Goal: Task Accomplishment & Management: Use online tool/utility

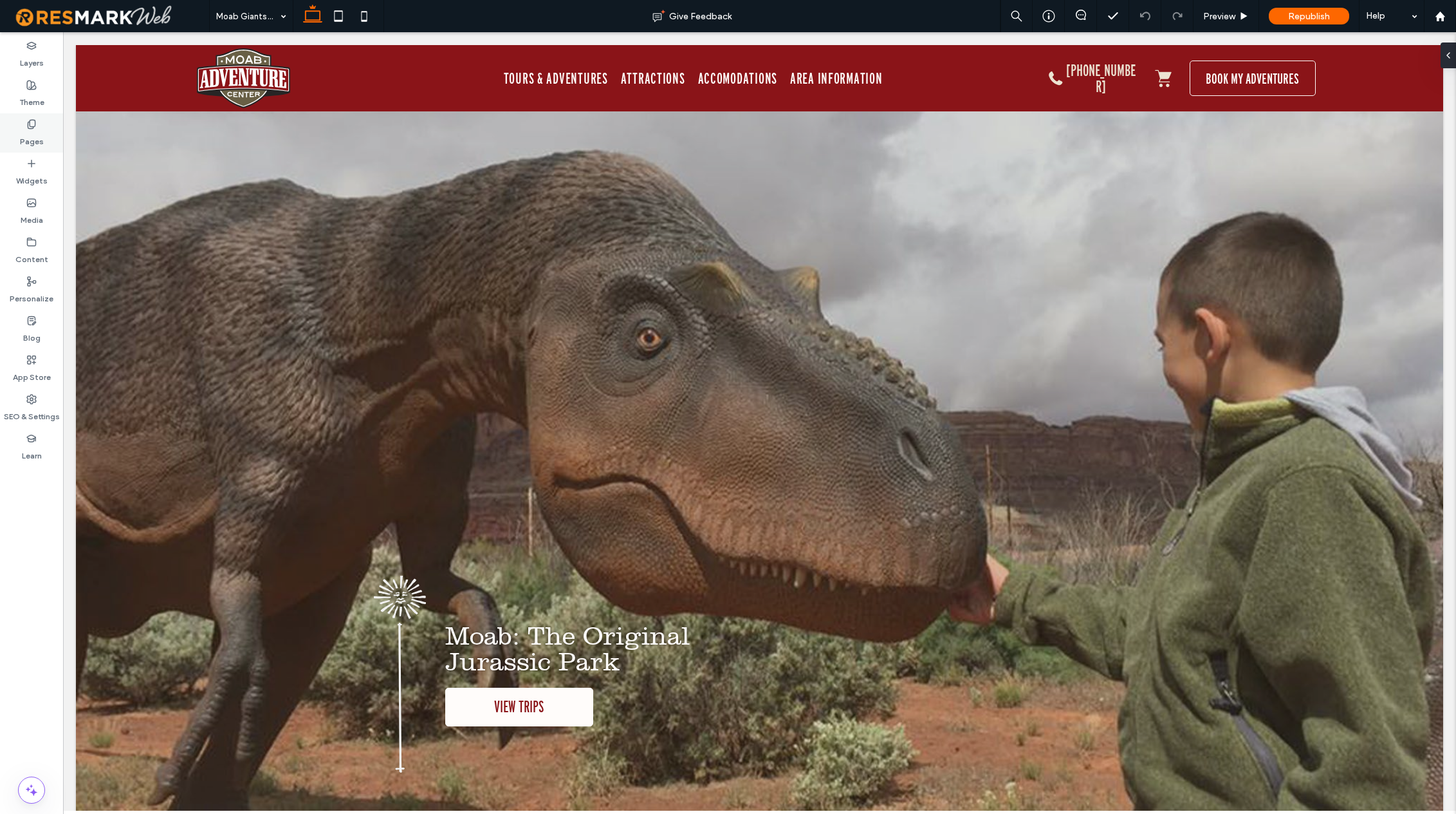
click at [31, 127] on icon at bounding box center [31, 124] width 10 height 10
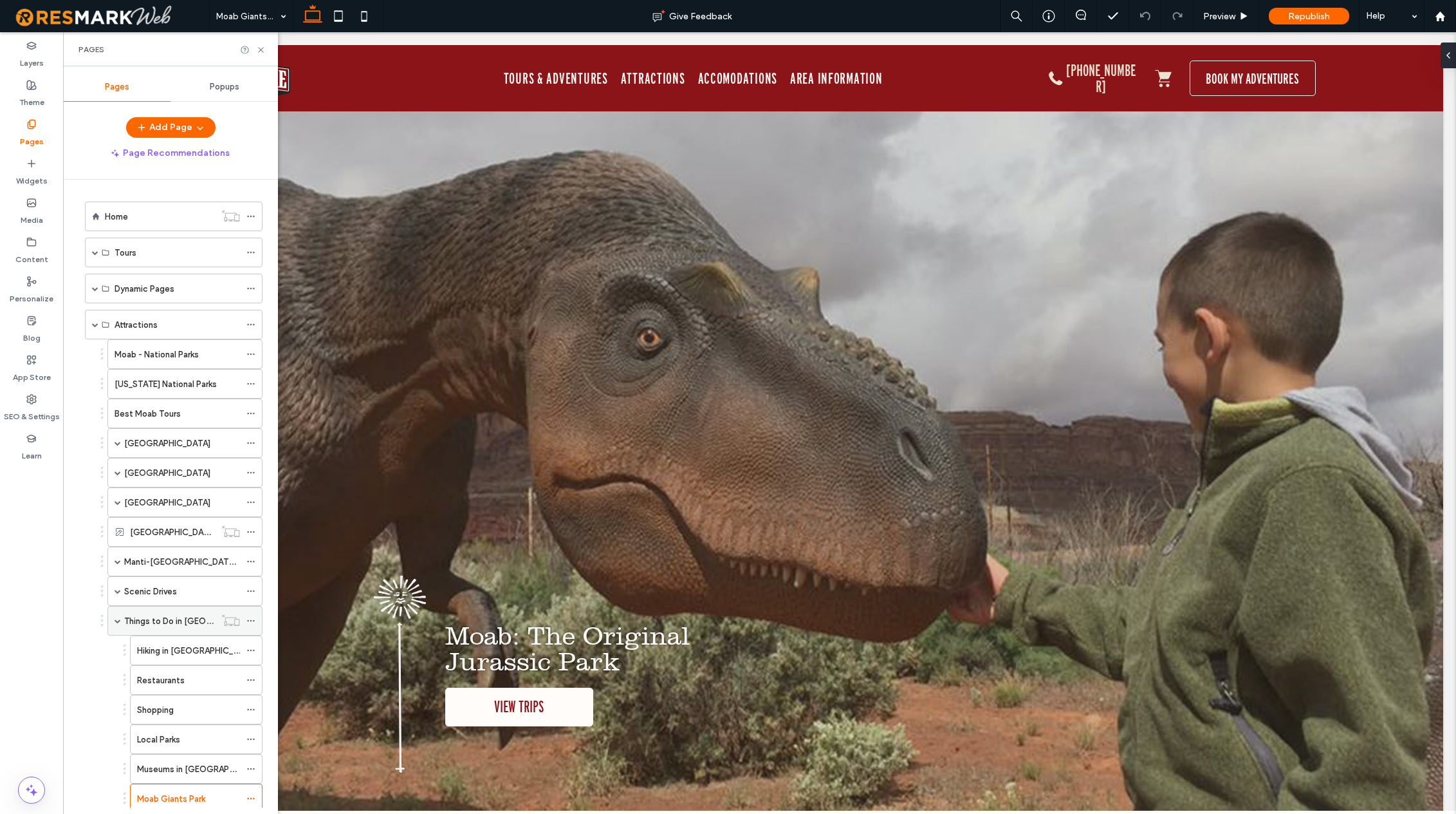
click at [117, 623] on span at bounding box center [117, 620] width 6 height 6
click at [94, 325] on span at bounding box center [95, 325] width 6 height 6
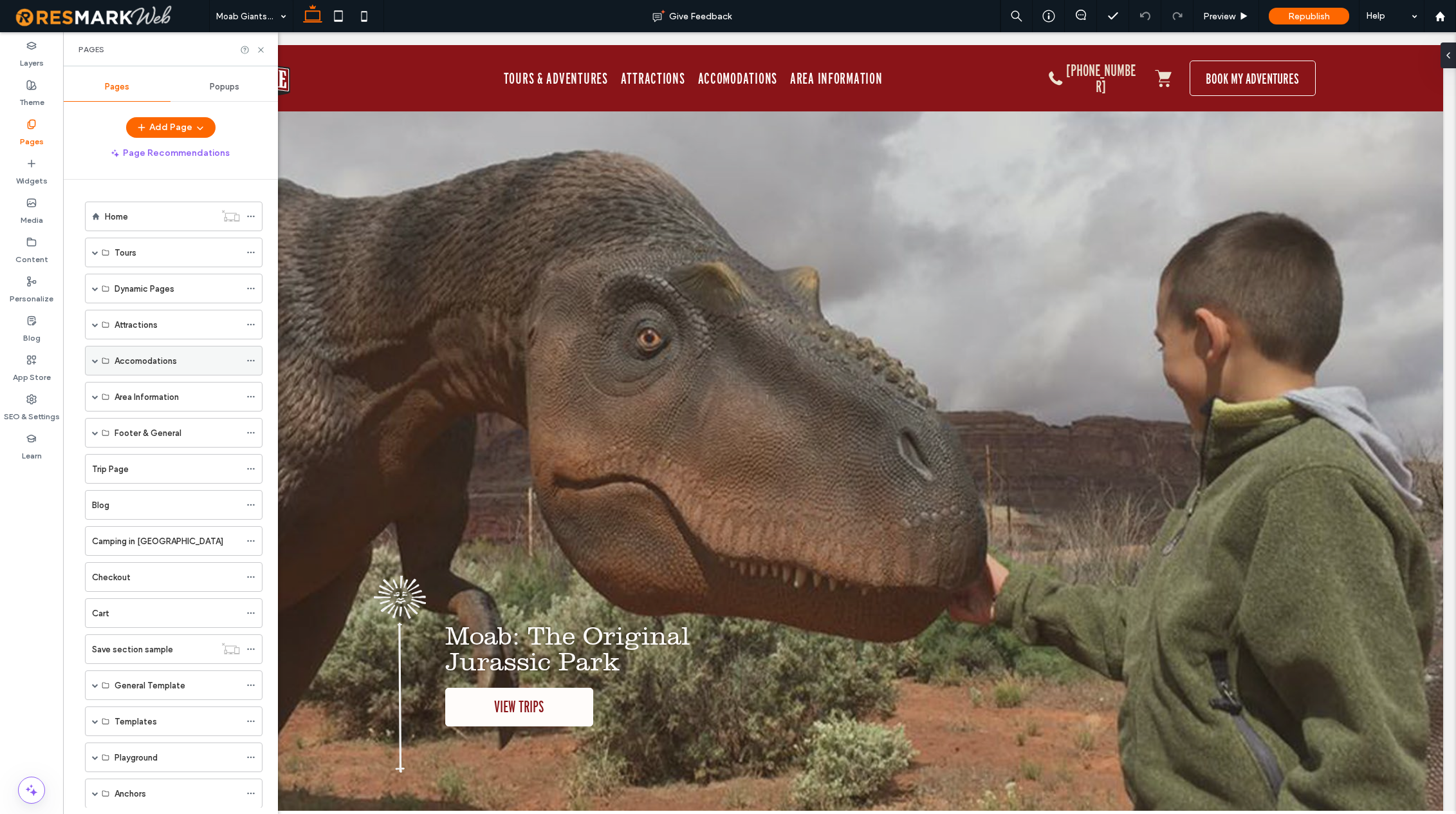
click at [94, 359] on span at bounding box center [95, 361] width 6 height 6
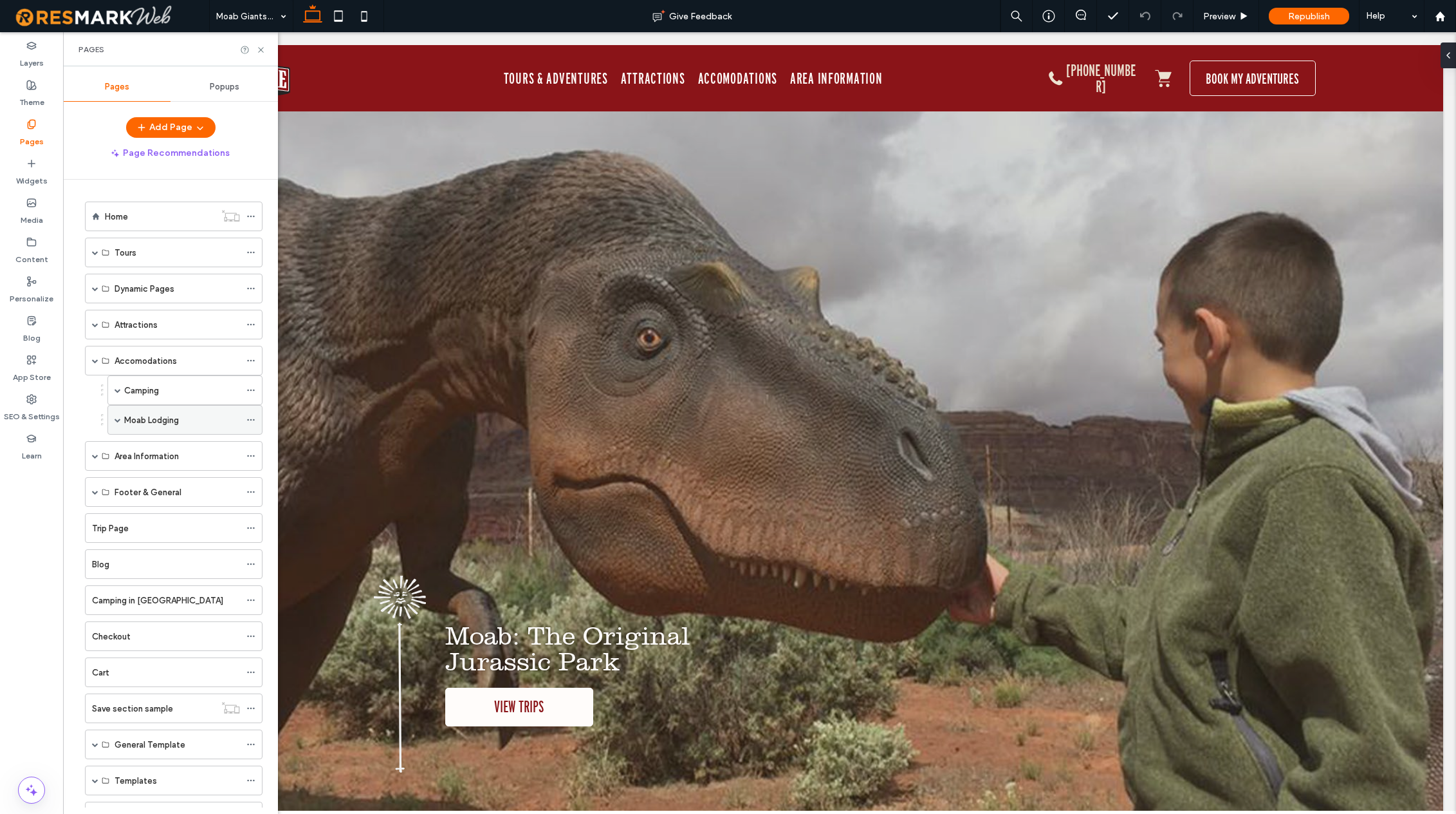
click at [120, 421] on span at bounding box center [117, 420] width 6 height 6
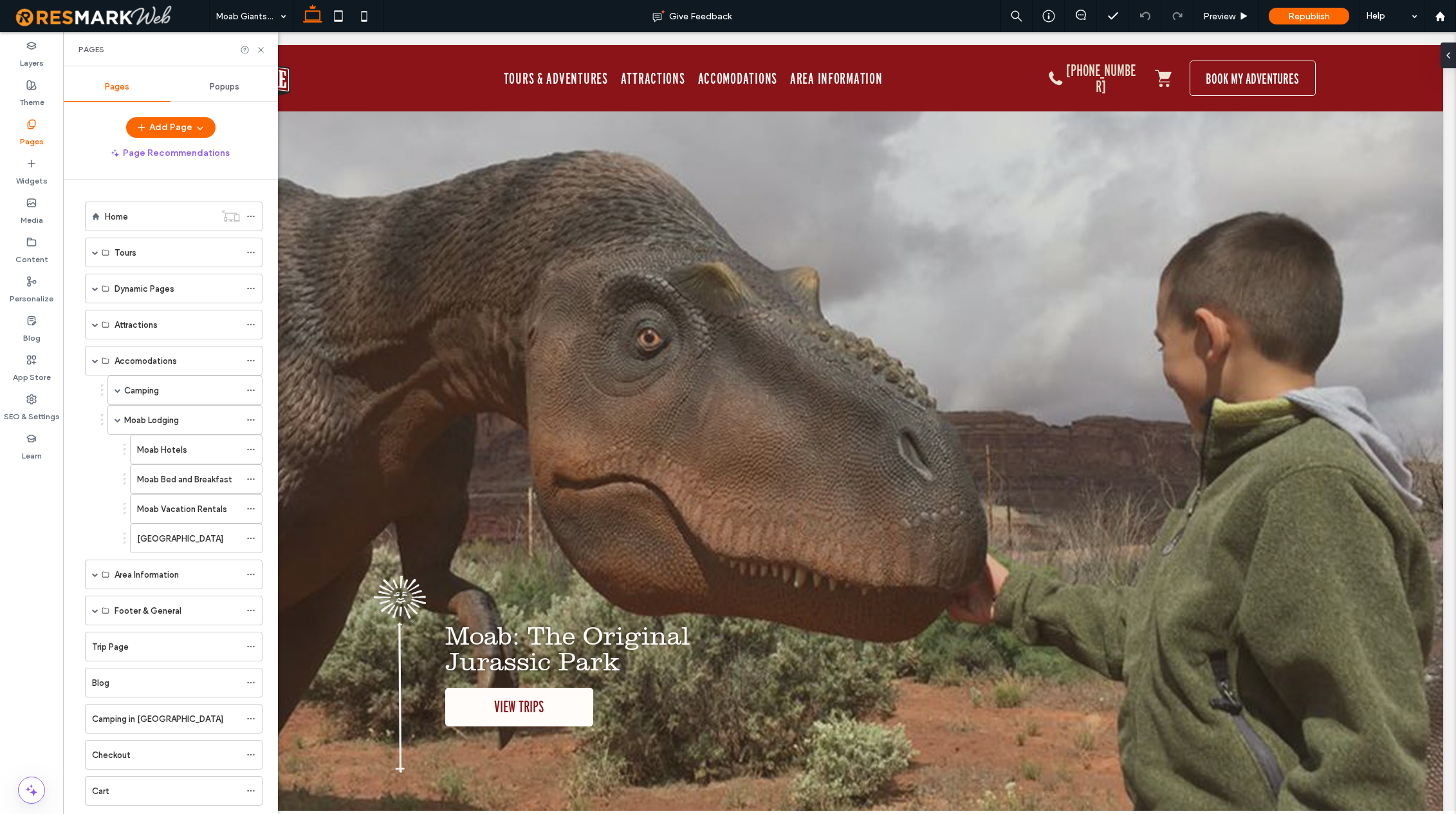
click at [173, 423] on label "Moab Lodging" at bounding box center [151, 420] width 54 height 22
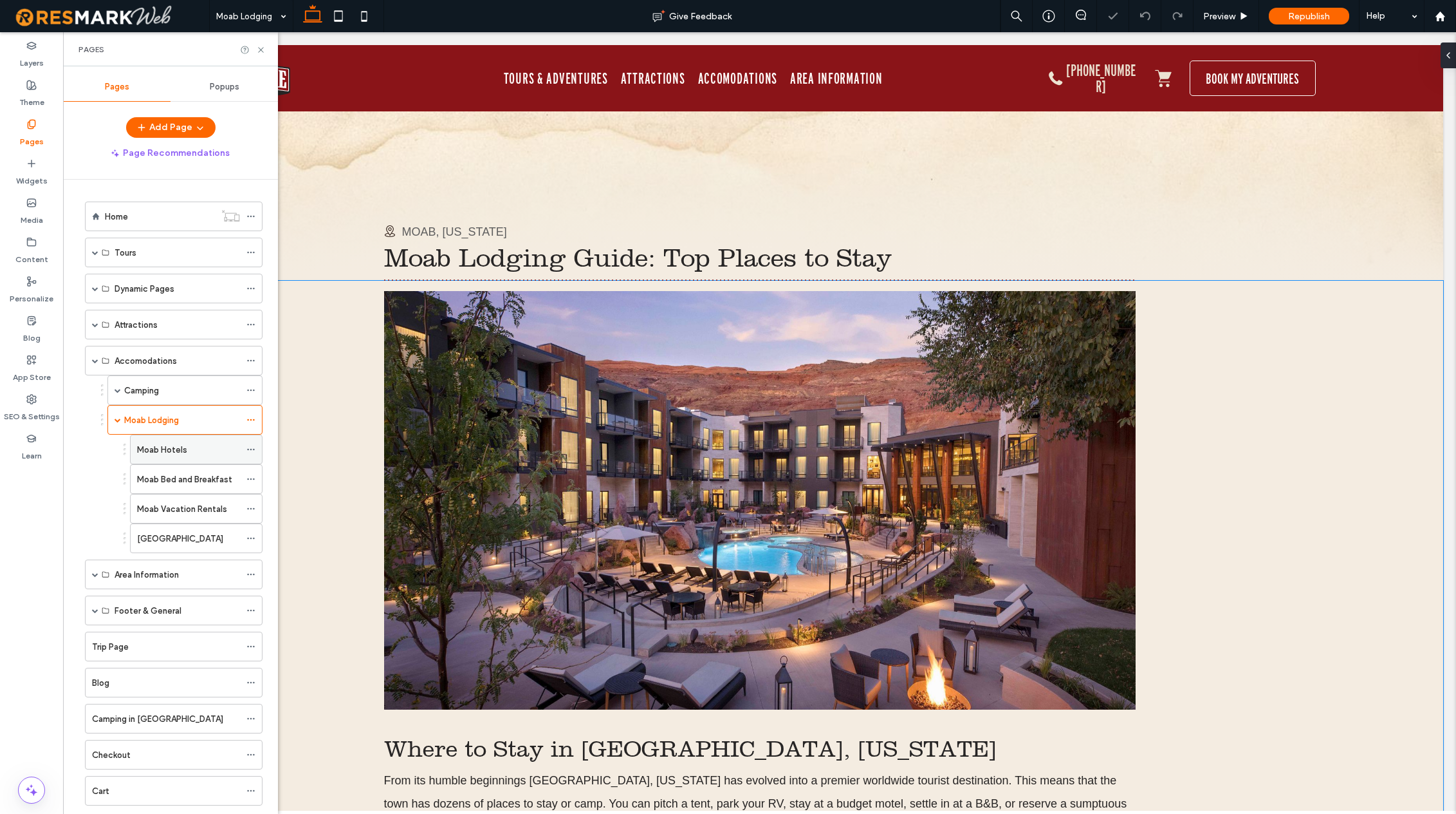
click at [362, 528] on div "Where to Stay in Moab, Utah From its humble beginnings Moab, Utah has evolved i…" at bounding box center [759, 609] width 1367 height 656
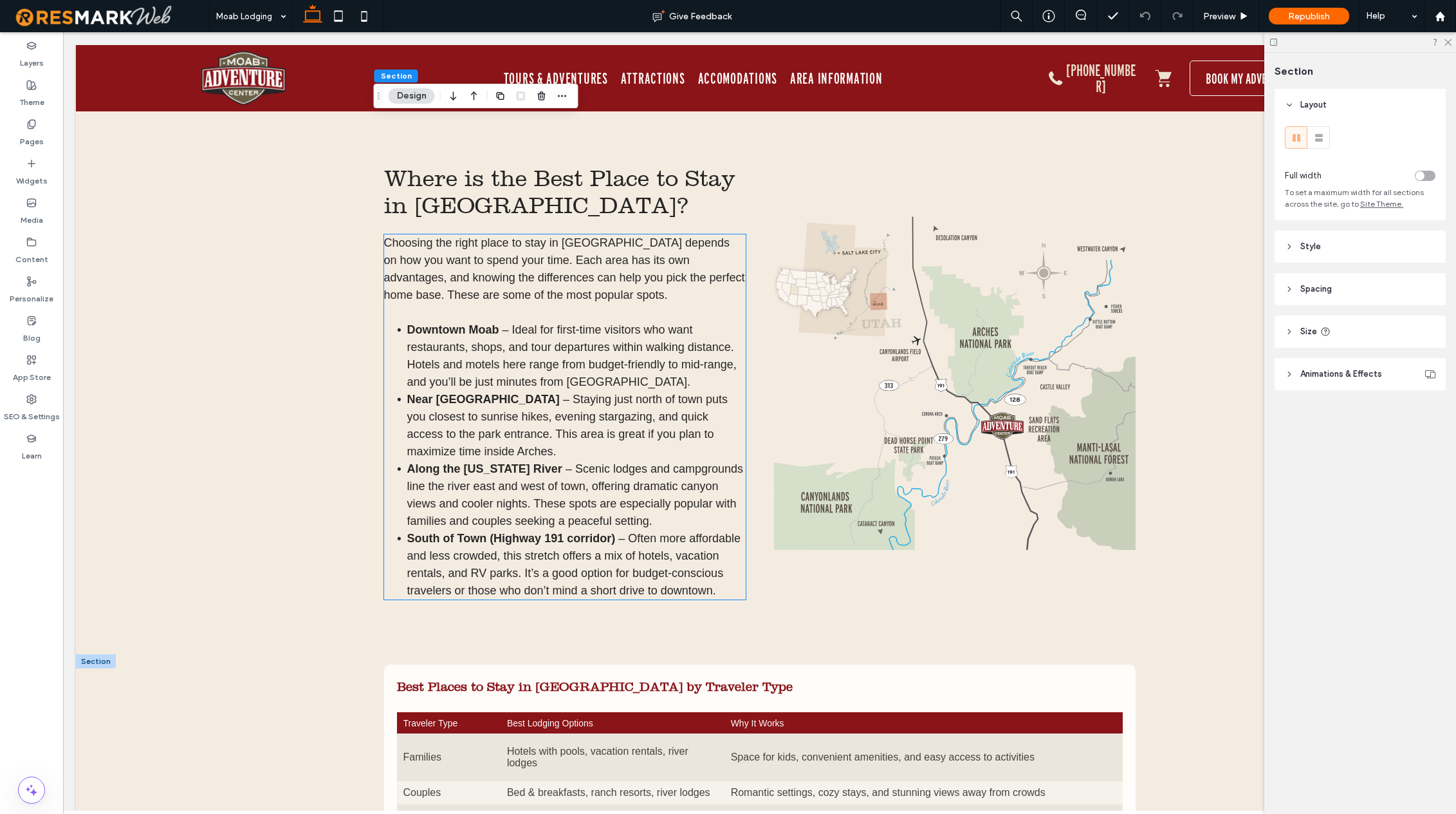
scroll to position [2727, 0]
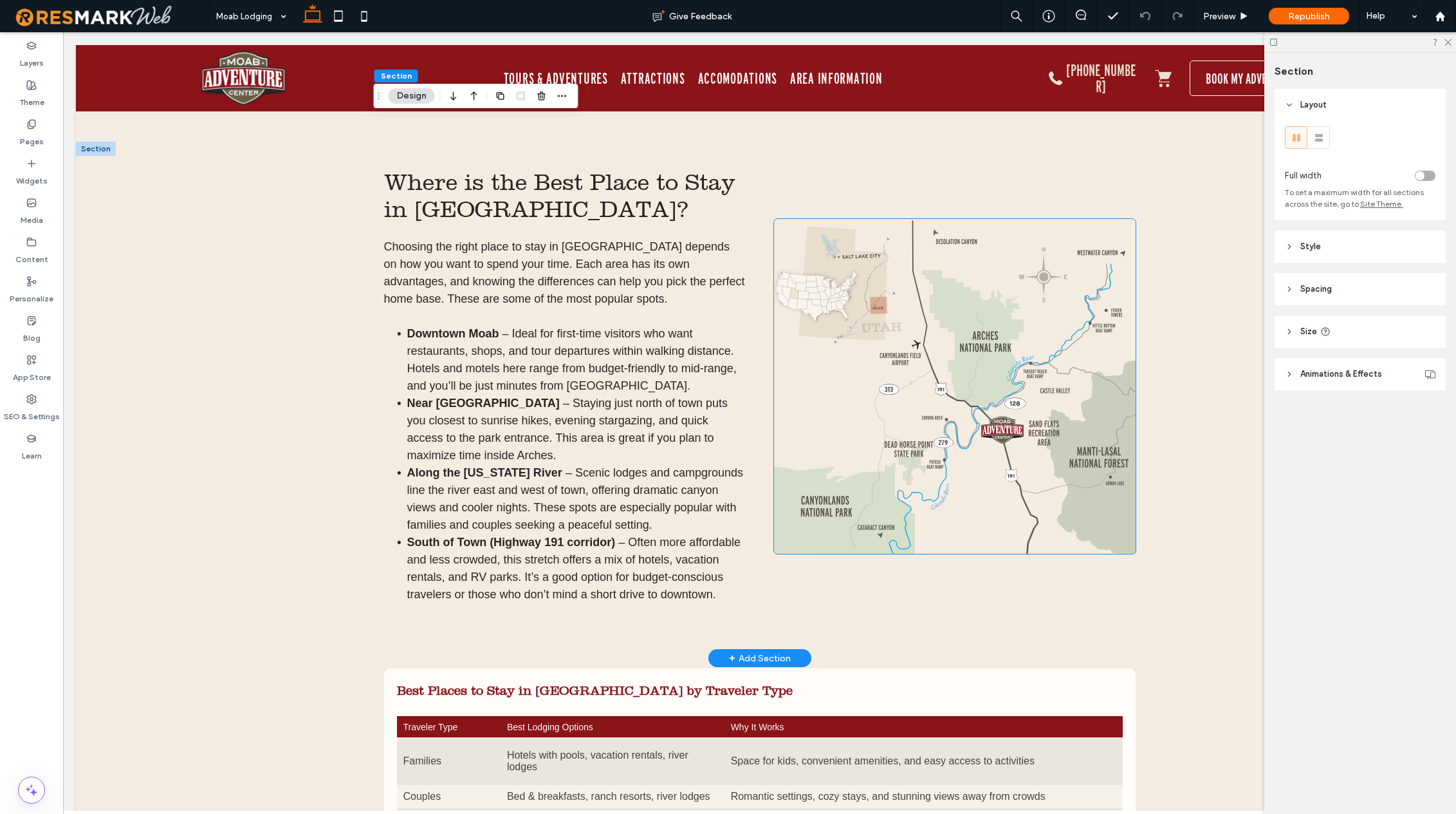
click at [845, 425] on img at bounding box center [955, 386] width 362 height 335
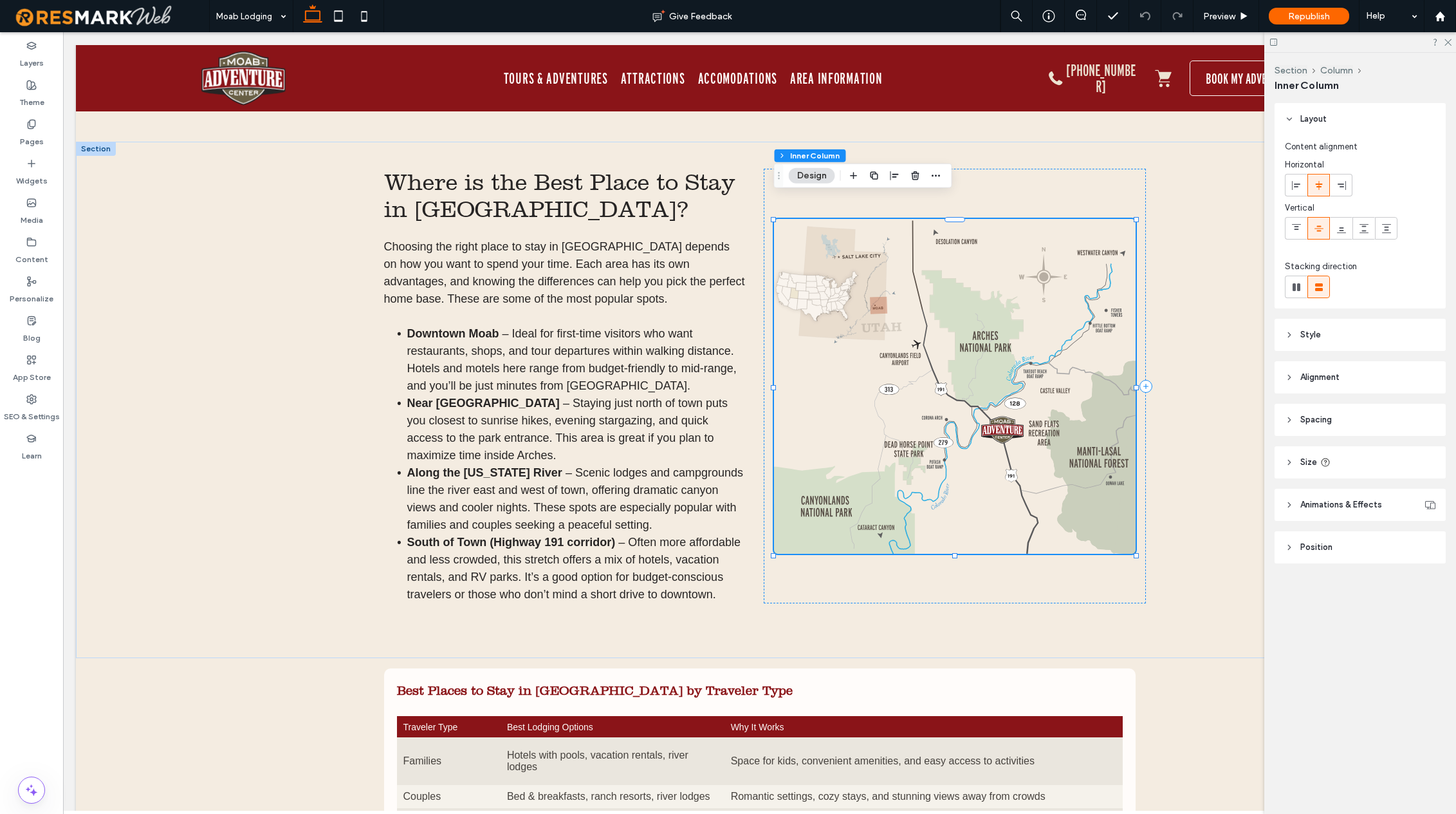
click at [821, 177] on button "Design" at bounding box center [812, 175] width 46 height 15
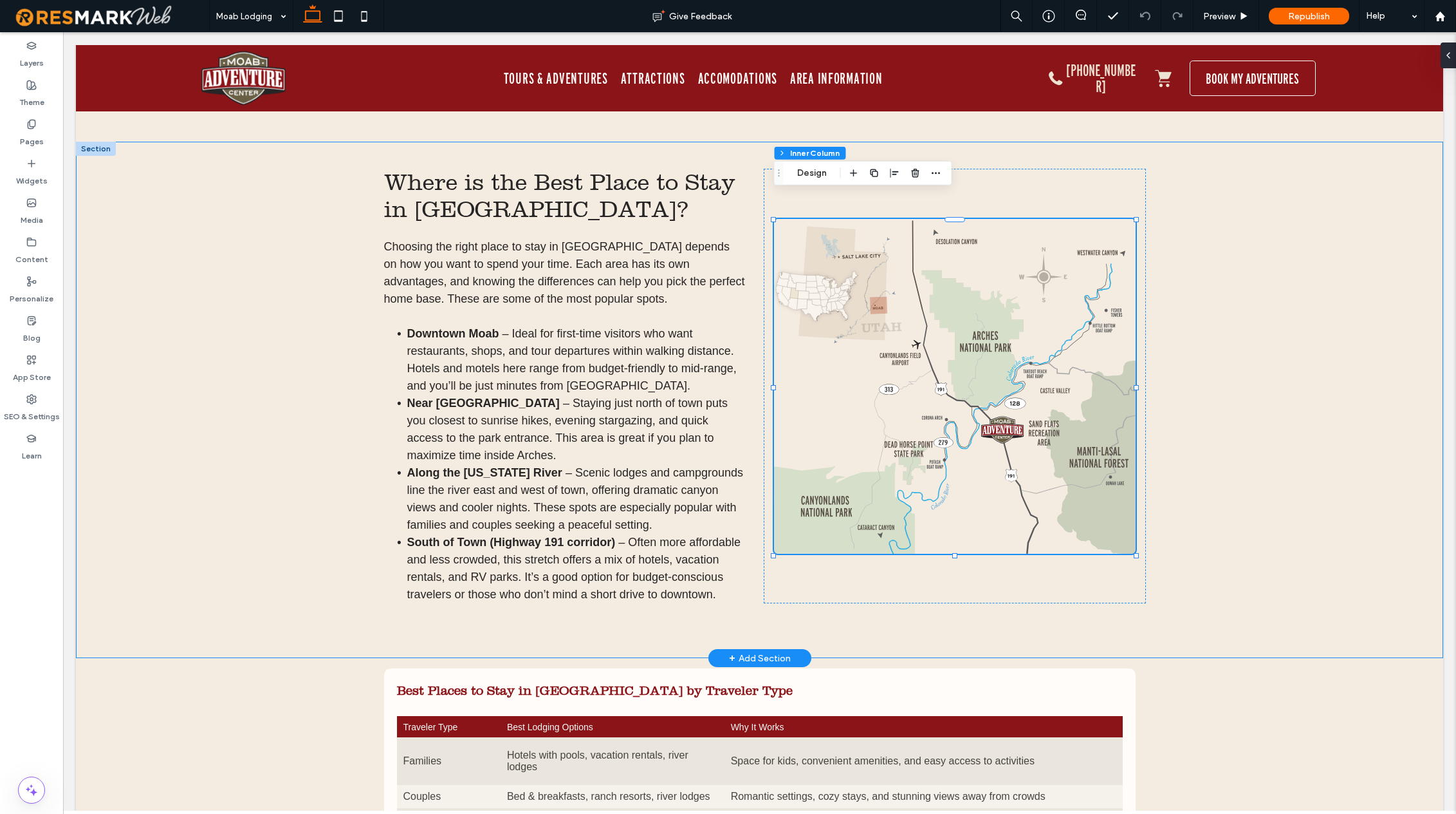
scroll to position [2729, 0]
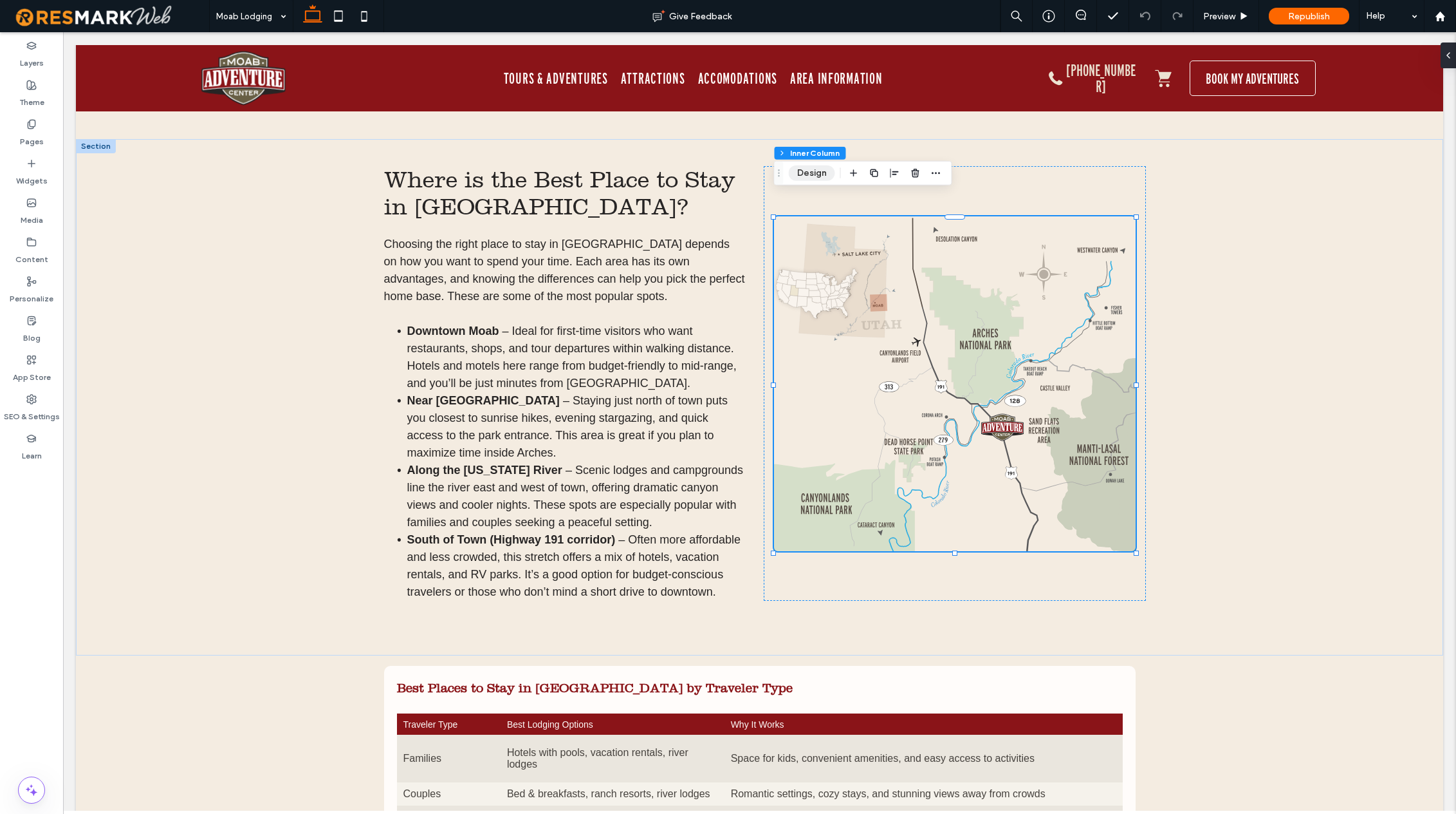
click at [813, 175] on button "Design" at bounding box center [812, 173] width 46 height 15
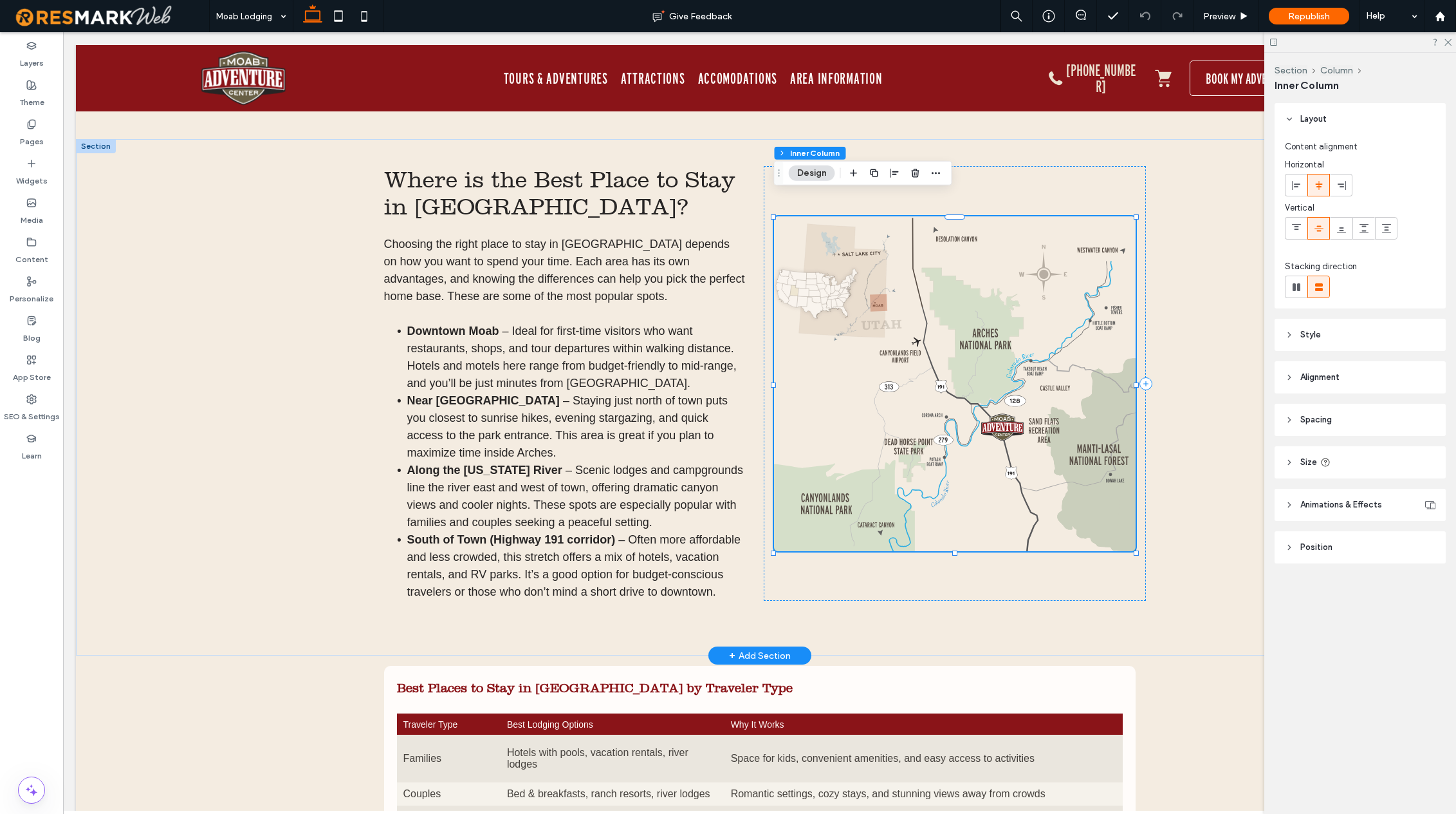
click at [844, 318] on img at bounding box center [955, 384] width 362 height 335
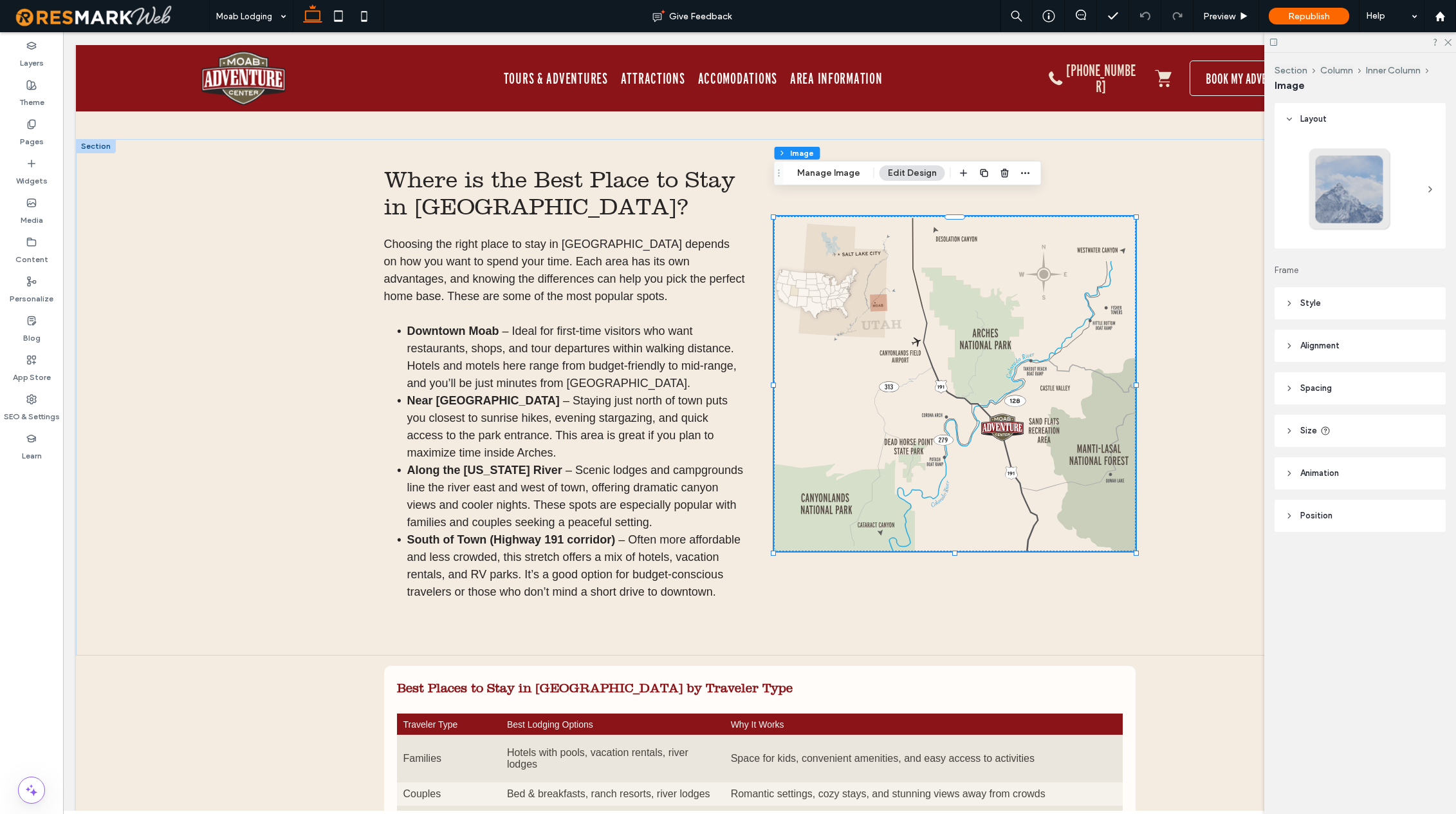
click at [1288, 515] on icon at bounding box center [1289, 515] width 9 height 9
click at [974, 283] on img at bounding box center [955, 384] width 362 height 335
click at [913, 166] on button "Edit Design" at bounding box center [913, 173] width 66 height 15
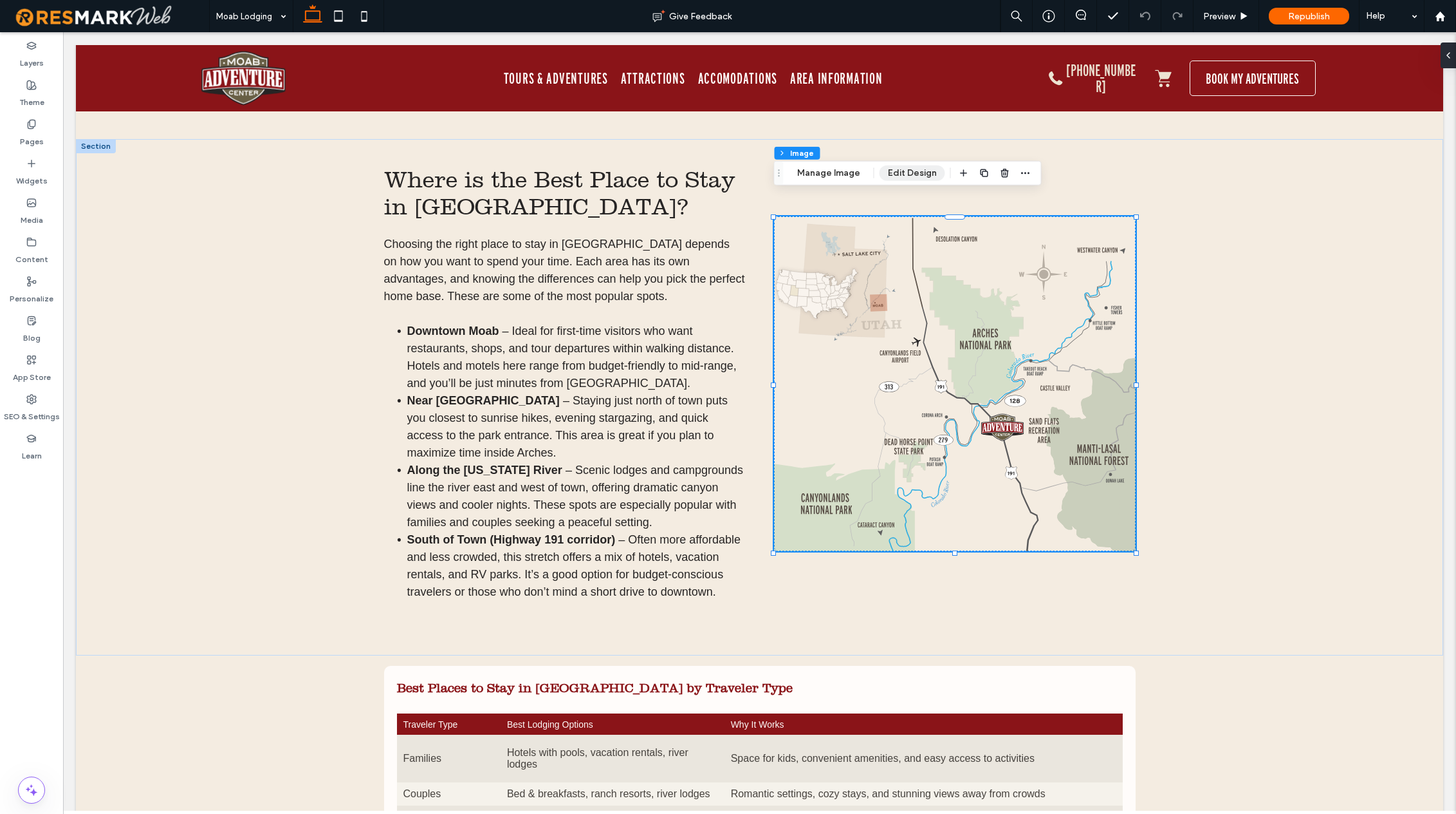
click at [910, 174] on button "Edit Design" at bounding box center [913, 173] width 66 height 15
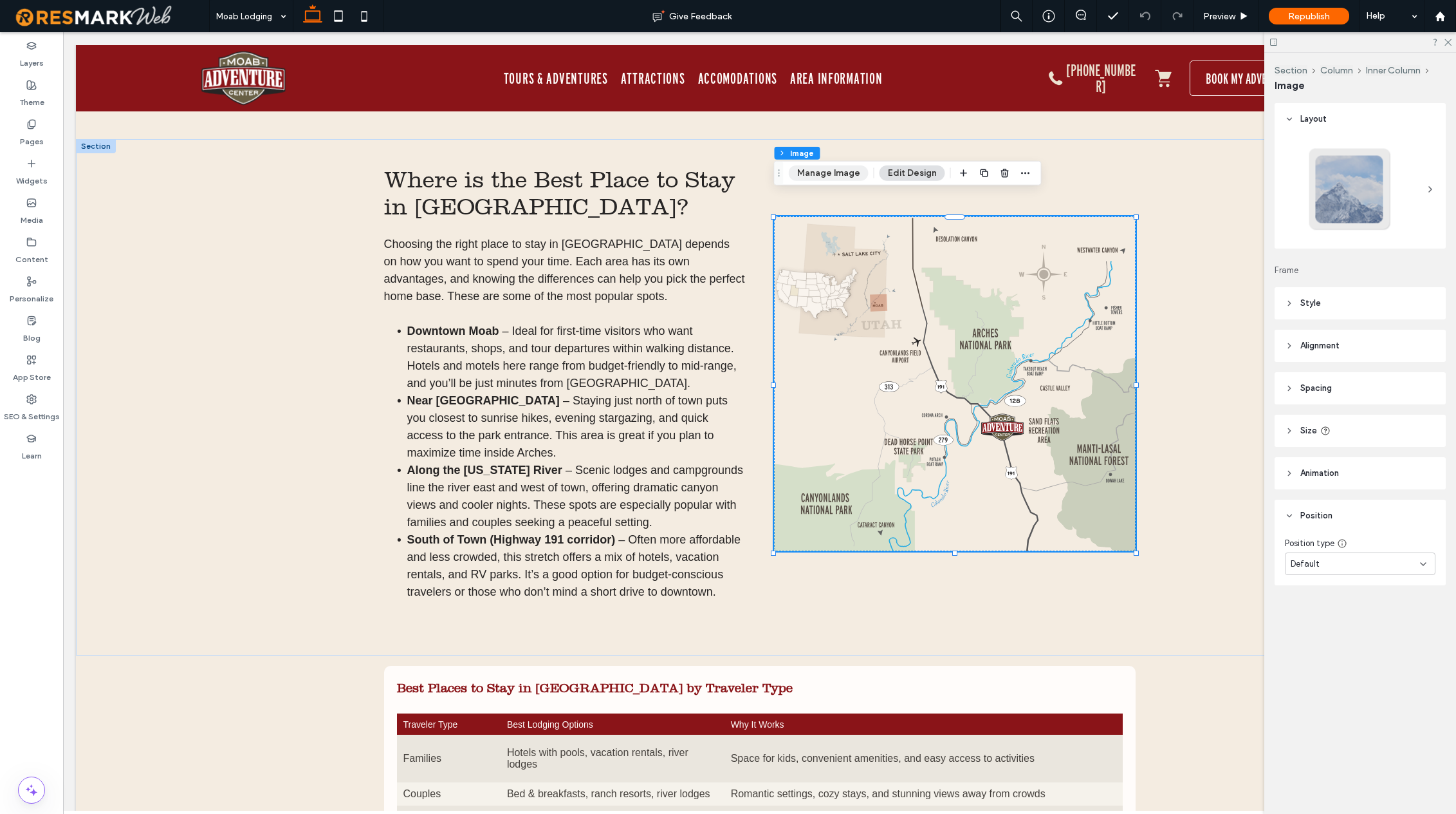
drag, startPoint x: 845, startPoint y: 173, endPoint x: 853, endPoint y: 177, distance: 8.9
click at [845, 173] on button "Manage Image" at bounding box center [829, 173] width 80 height 15
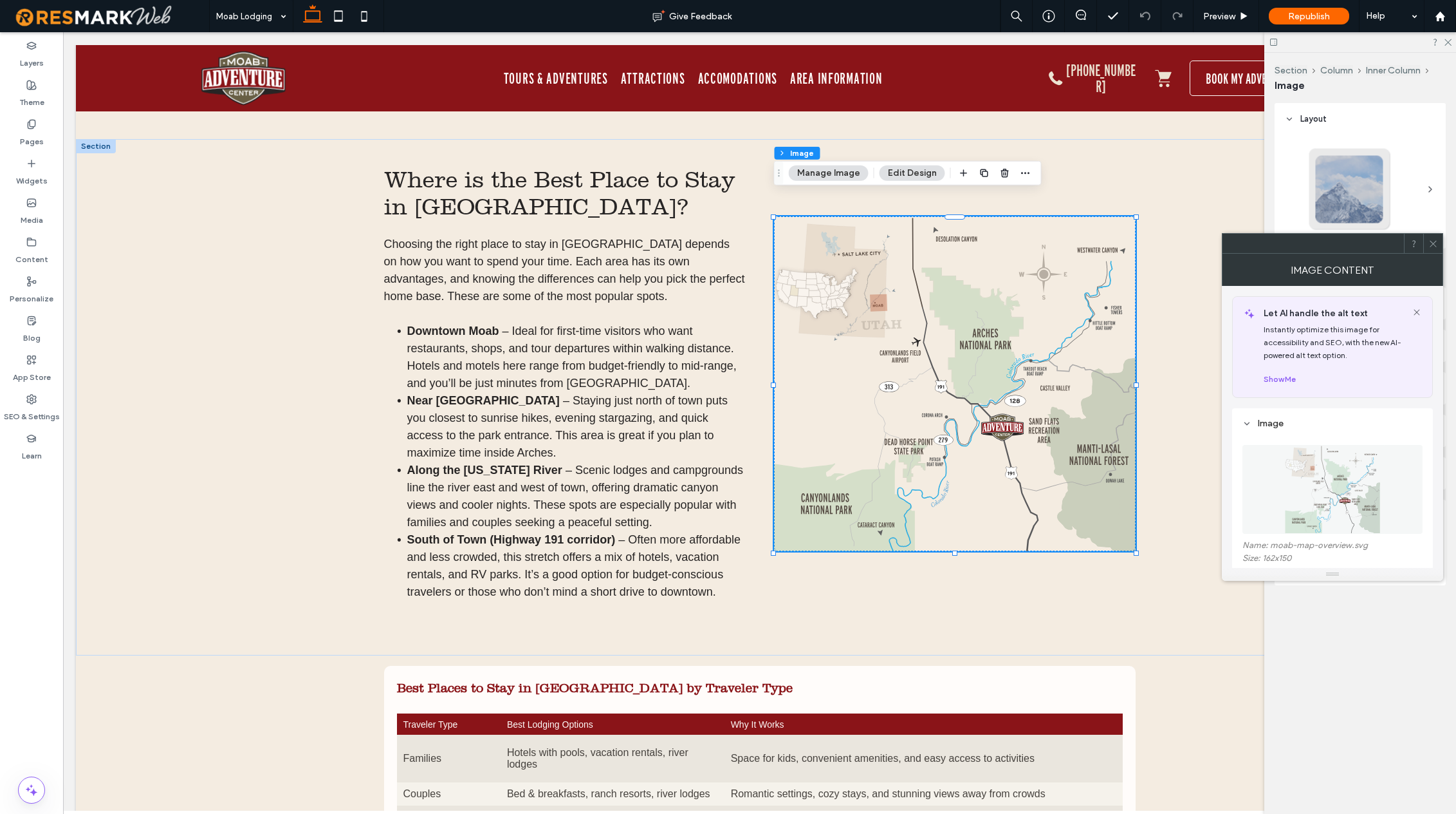
click at [1271, 505] on figure at bounding box center [1332, 489] width 180 height 89
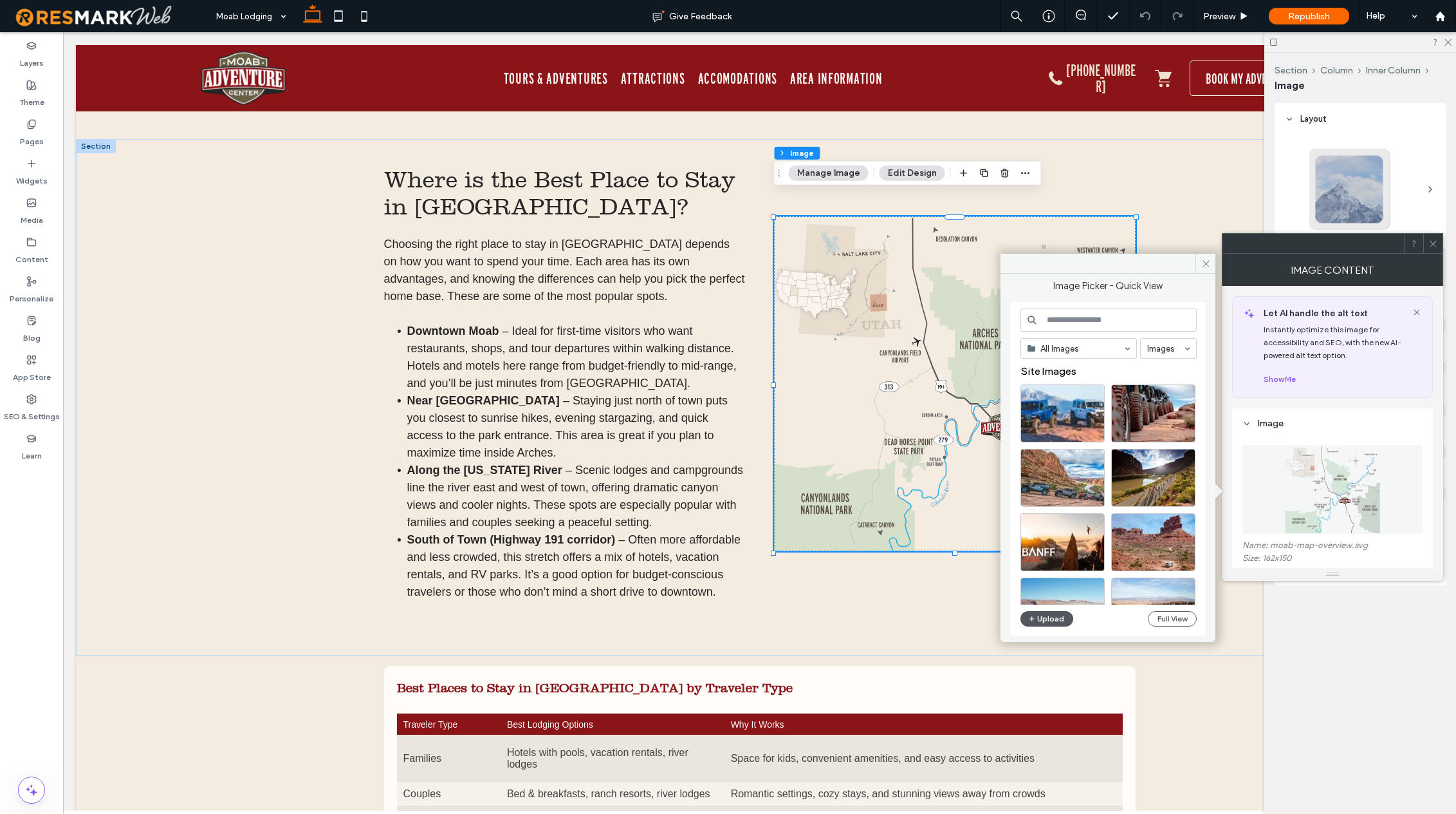
click at [1045, 619] on button "Upload" at bounding box center [1047, 618] width 53 height 15
click at [1057, 619] on button "Upload" at bounding box center [1047, 618] width 53 height 15
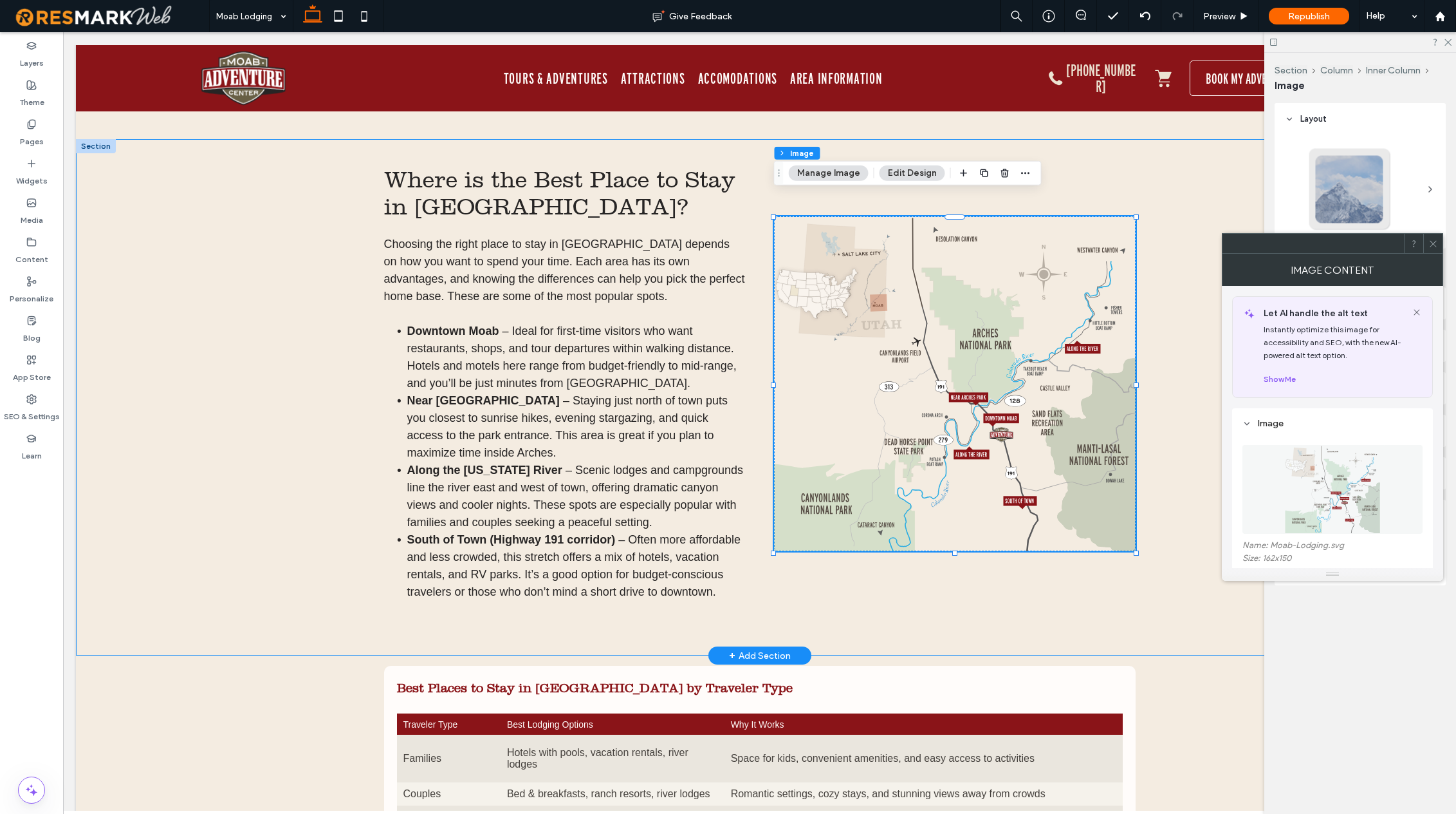
click at [1031, 597] on div "Where is the Best Place to Stay in Moab? ﻿ Choosing the right place to stay in …" at bounding box center [760, 397] width 772 height 517
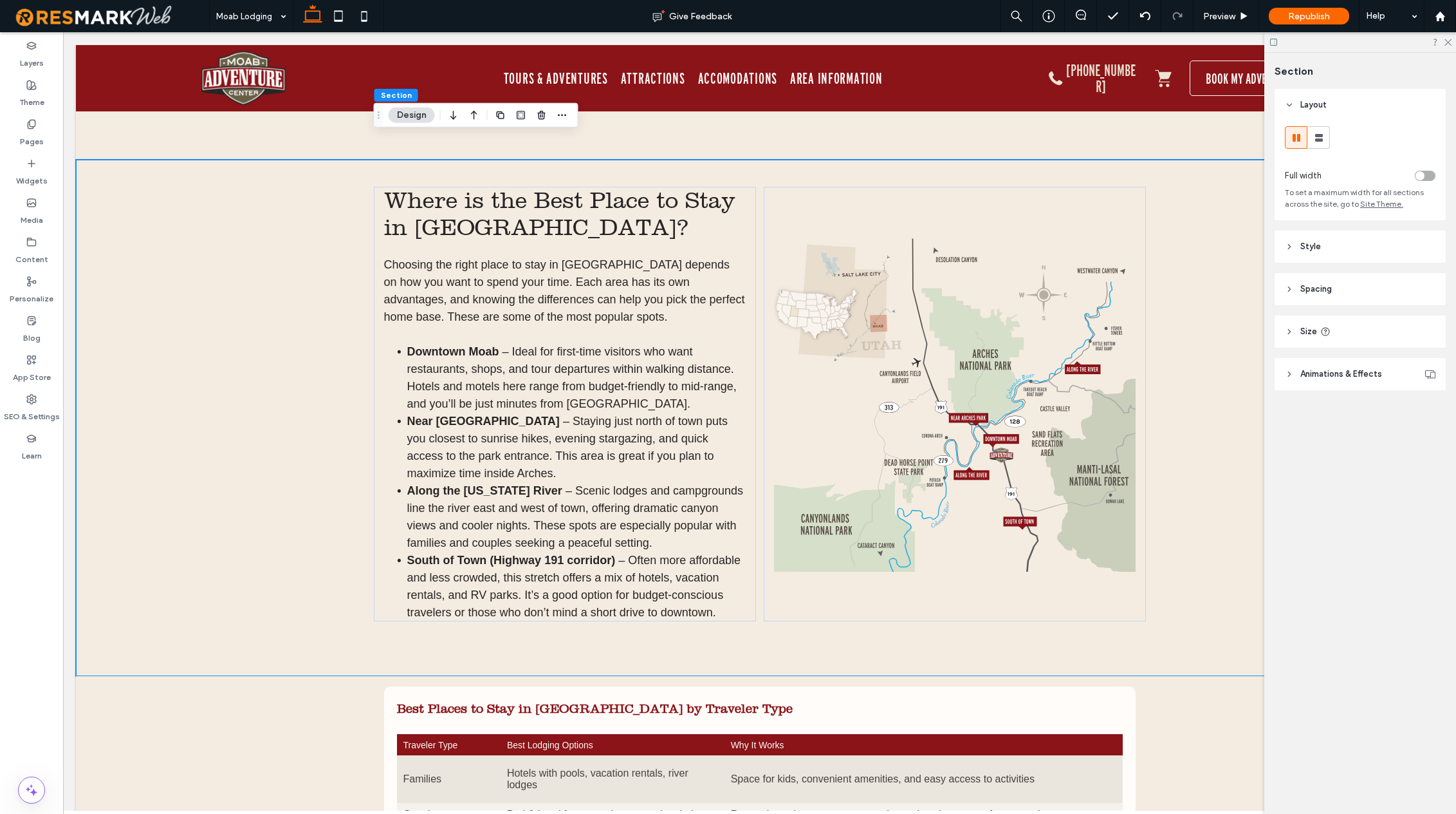
scroll to position [2707, 0]
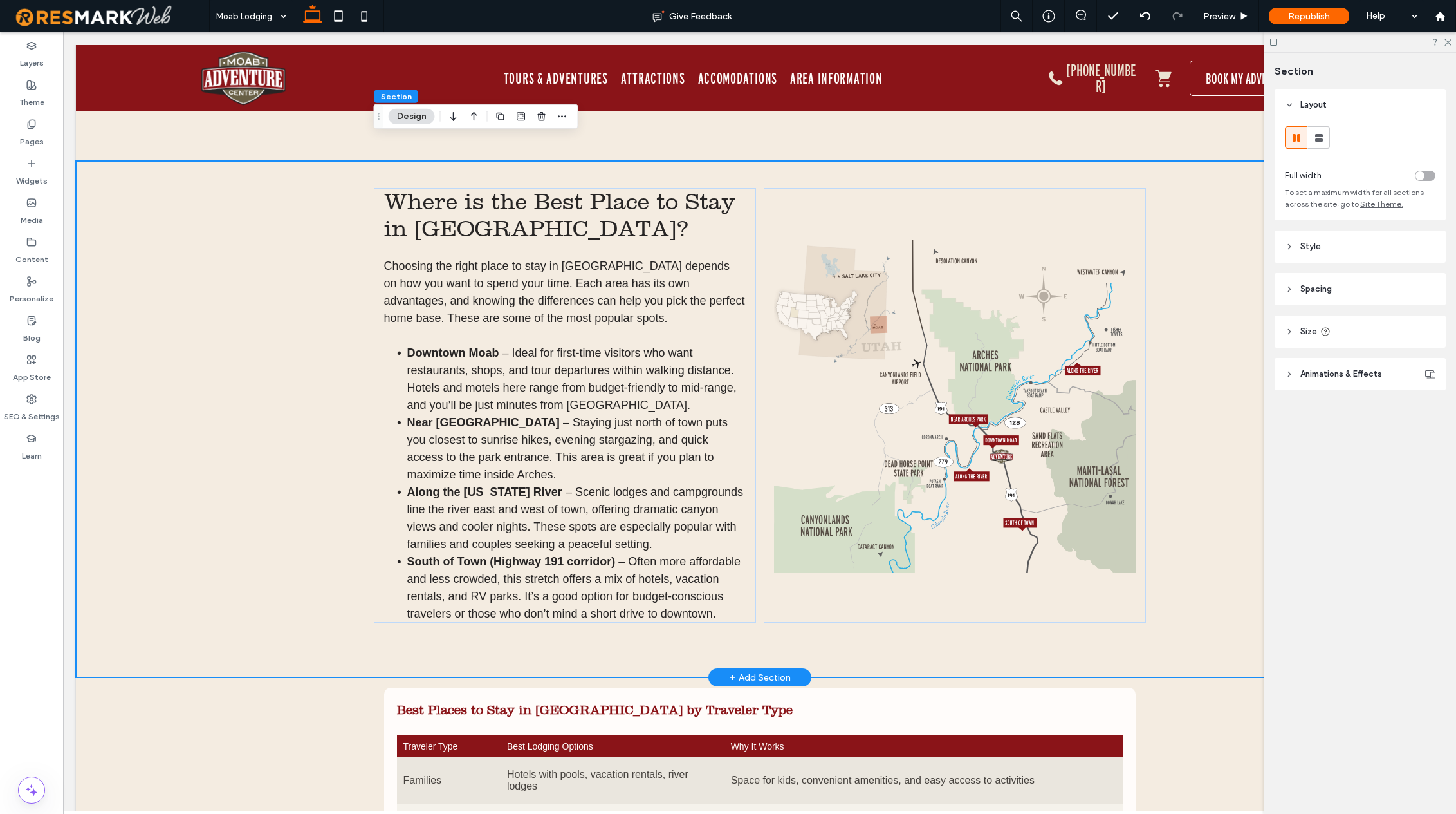
click at [302, 272] on div "Where is the Best Place to Stay in Moab? ﻿ Choosing the right place to stay in …" at bounding box center [759, 419] width 1367 height 517
click at [31, 243] on icon at bounding box center [31, 241] width 10 height 10
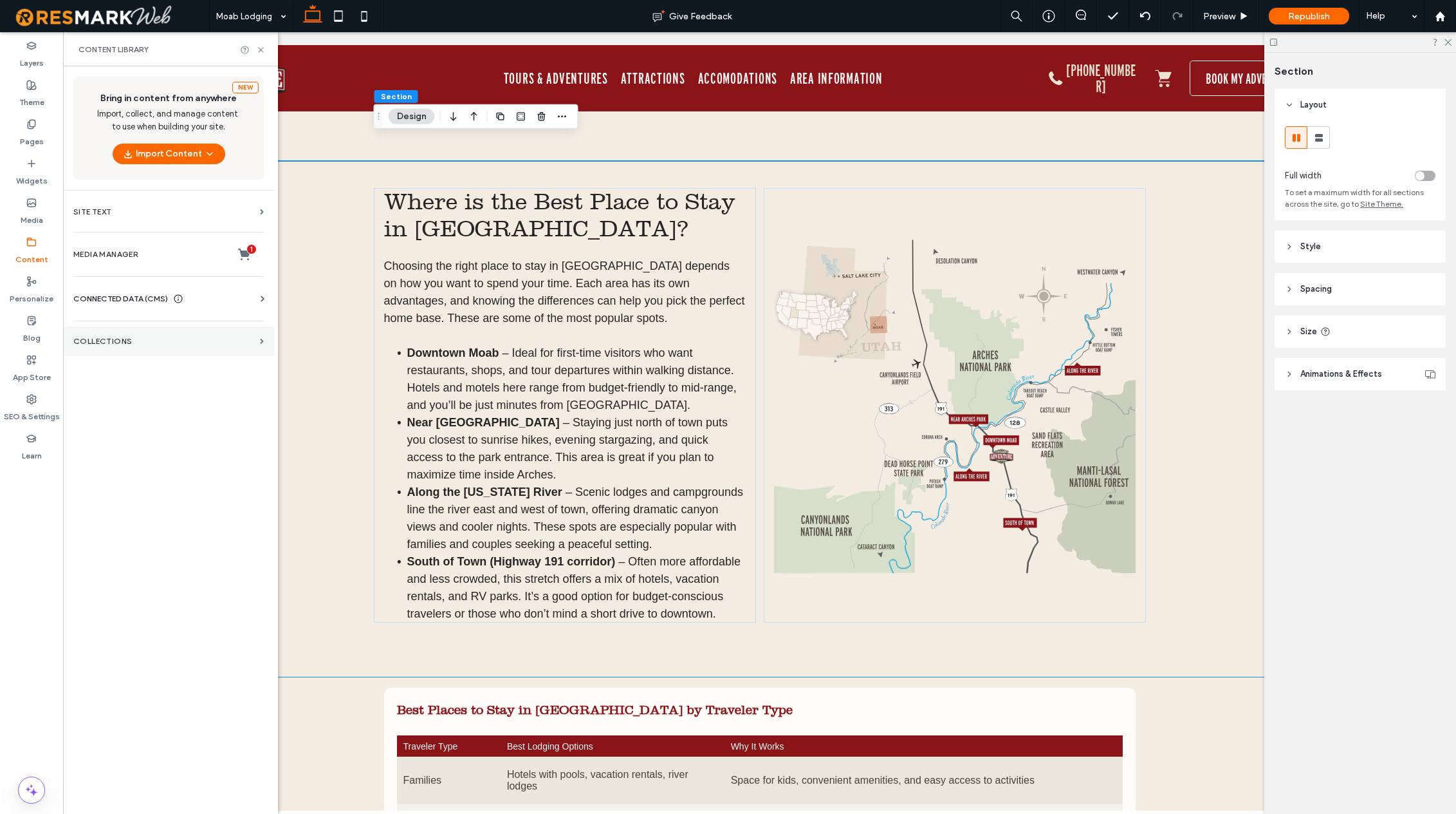
click at [121, 331] on section "Collections" at bounding box center [169, 341] width 211 height 30
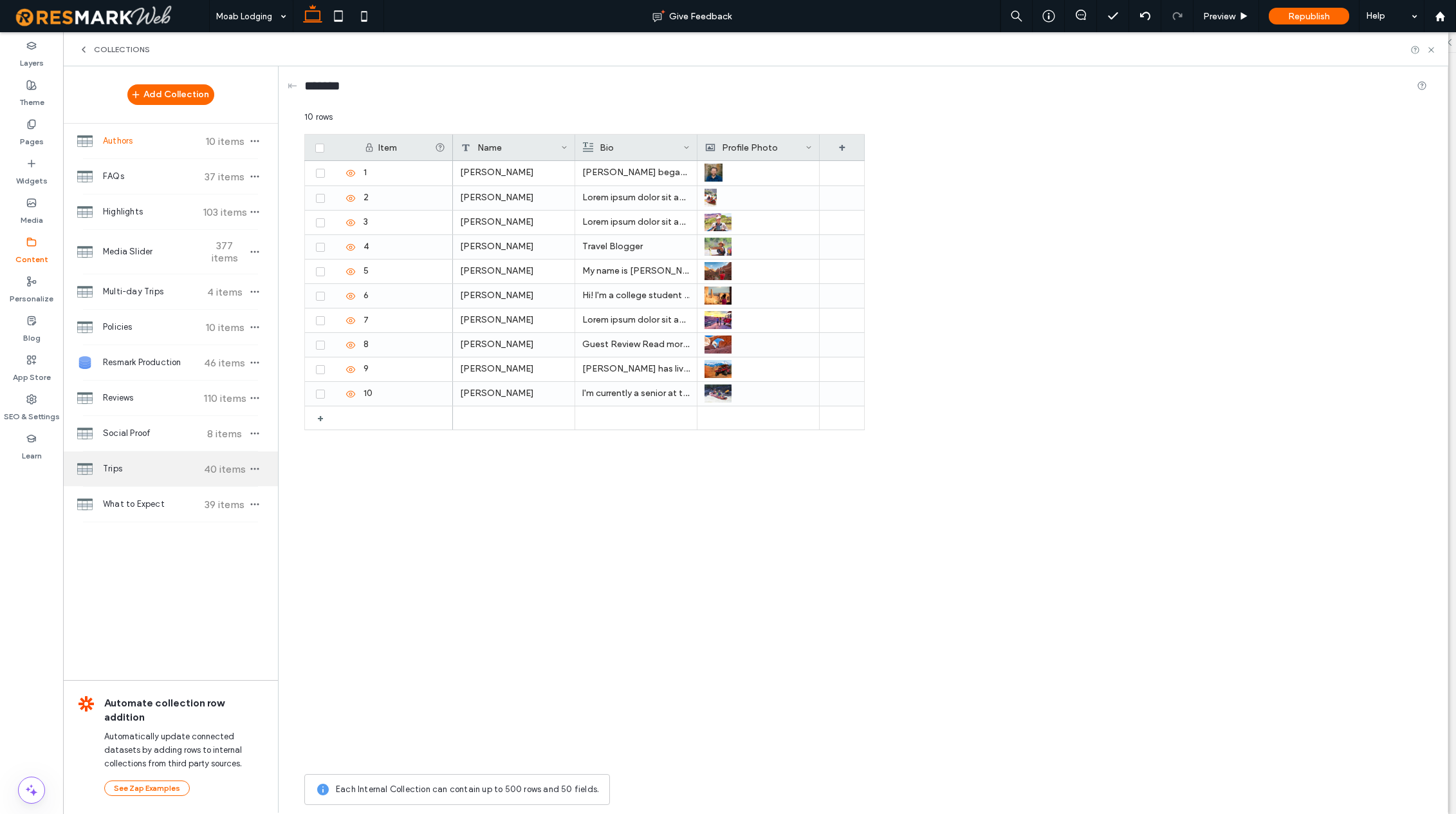
click at [153, 462] on span "Trips" at bounding box center [151, 469] width 96 height 13
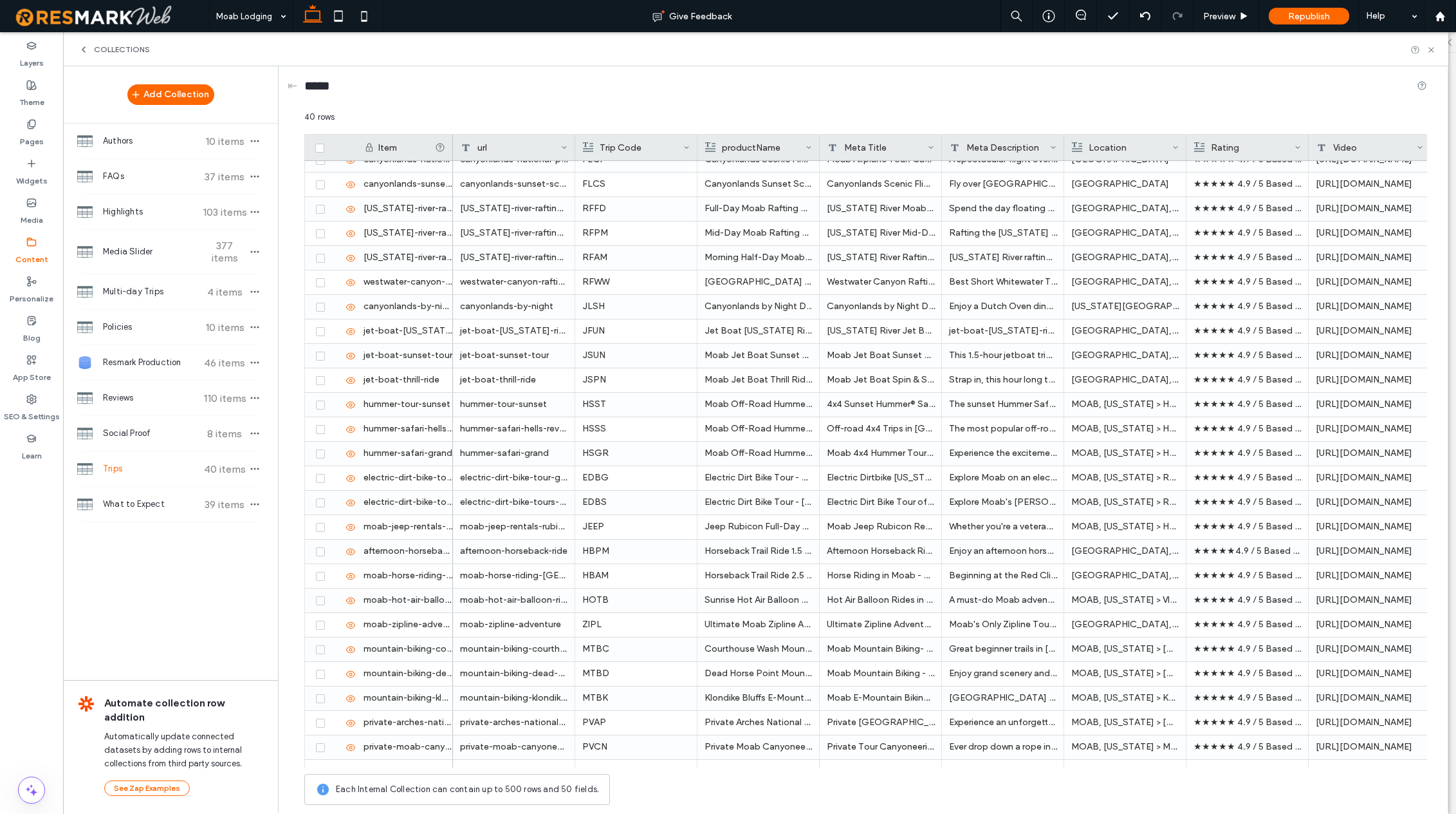
scroll to position [397, 0]
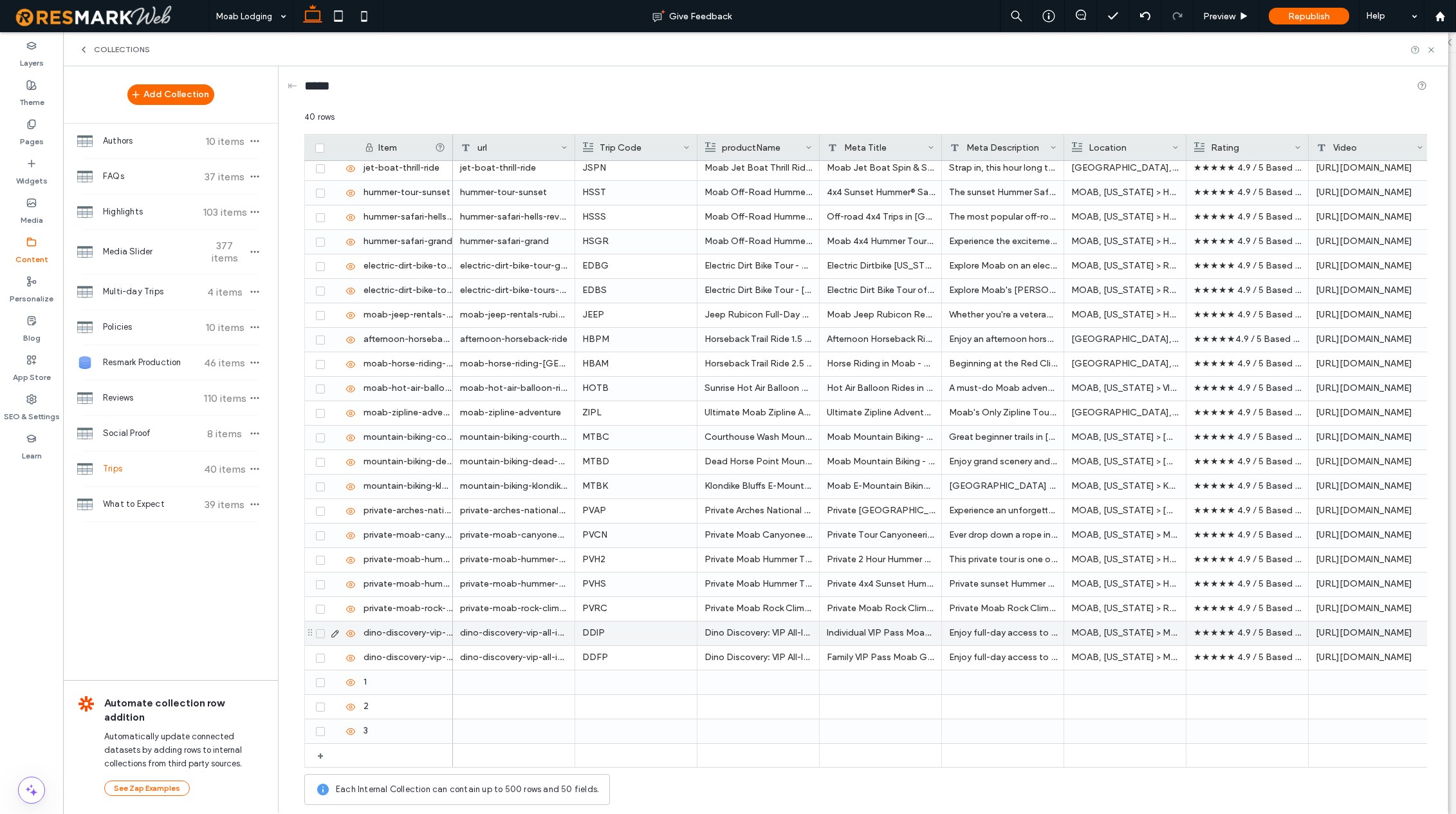
click at [336, 632] on icon at bounding box center [335, 633] width 10 height 10
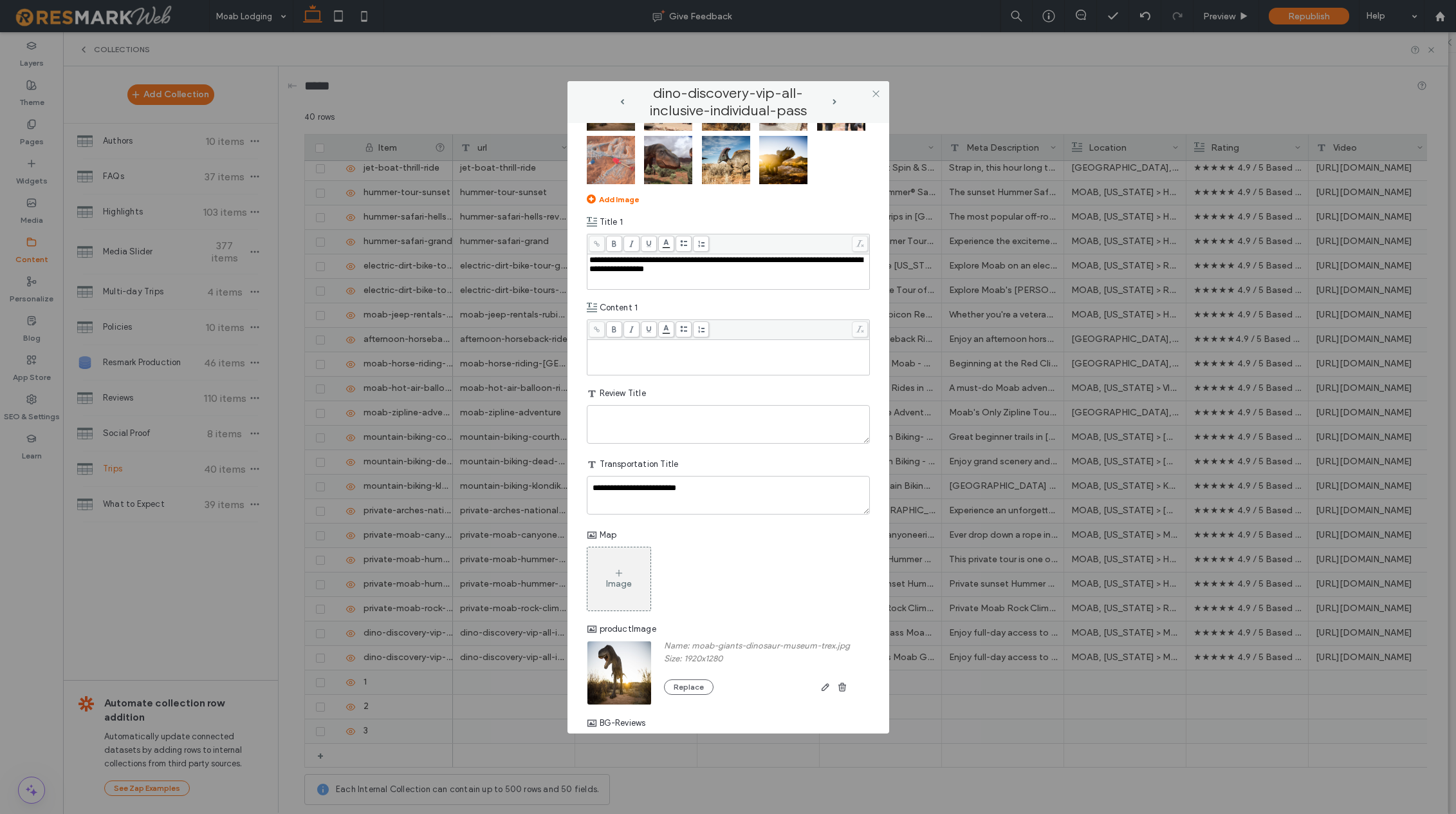
scroll to position [2859, 0]
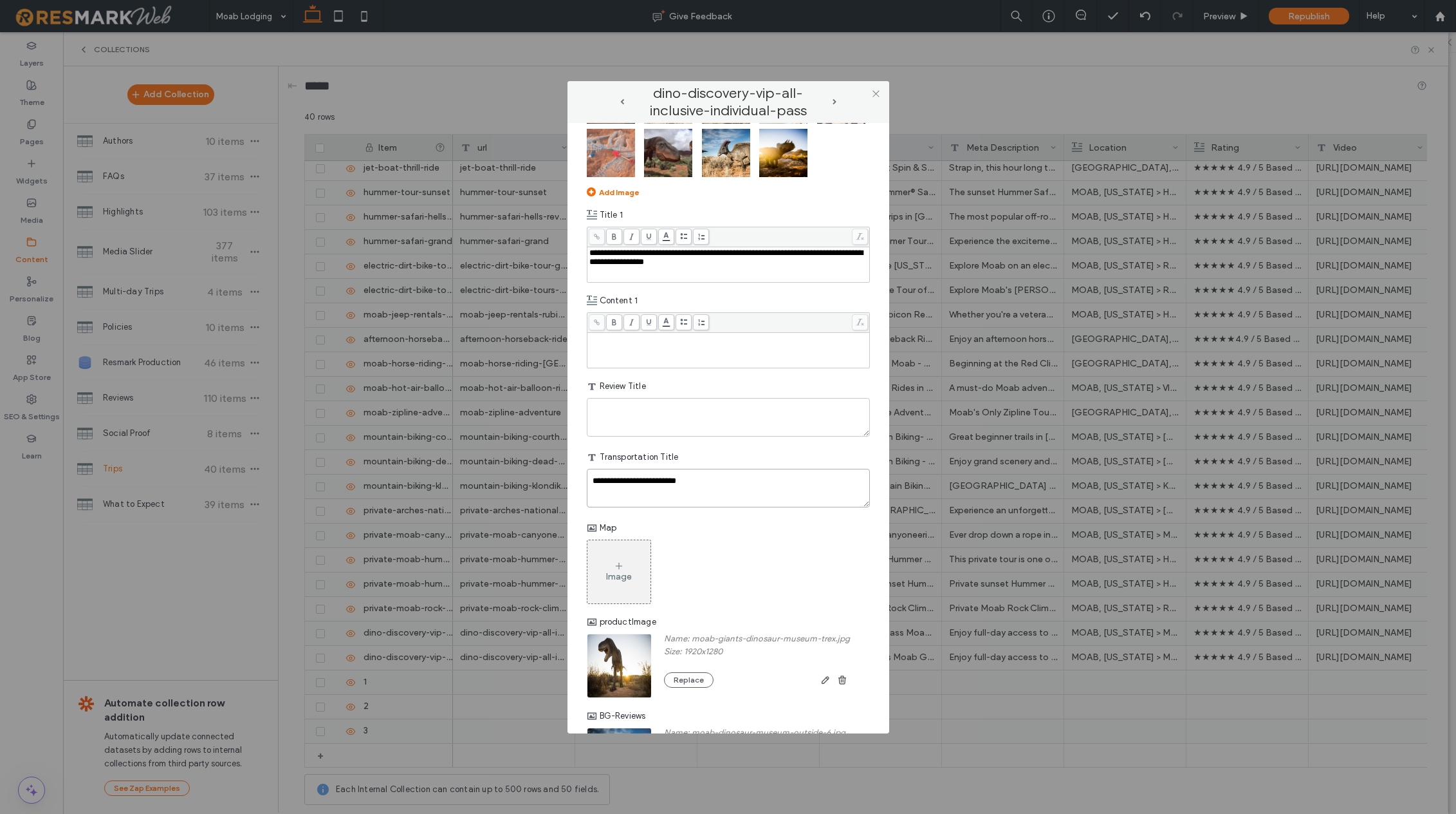
click at [644, 508] on textarea "**********" at bounding box center [728, 488] width 283 height 38
click at [617, 582] on div "Image" at bounding box center [619, 577] width 26 height 11
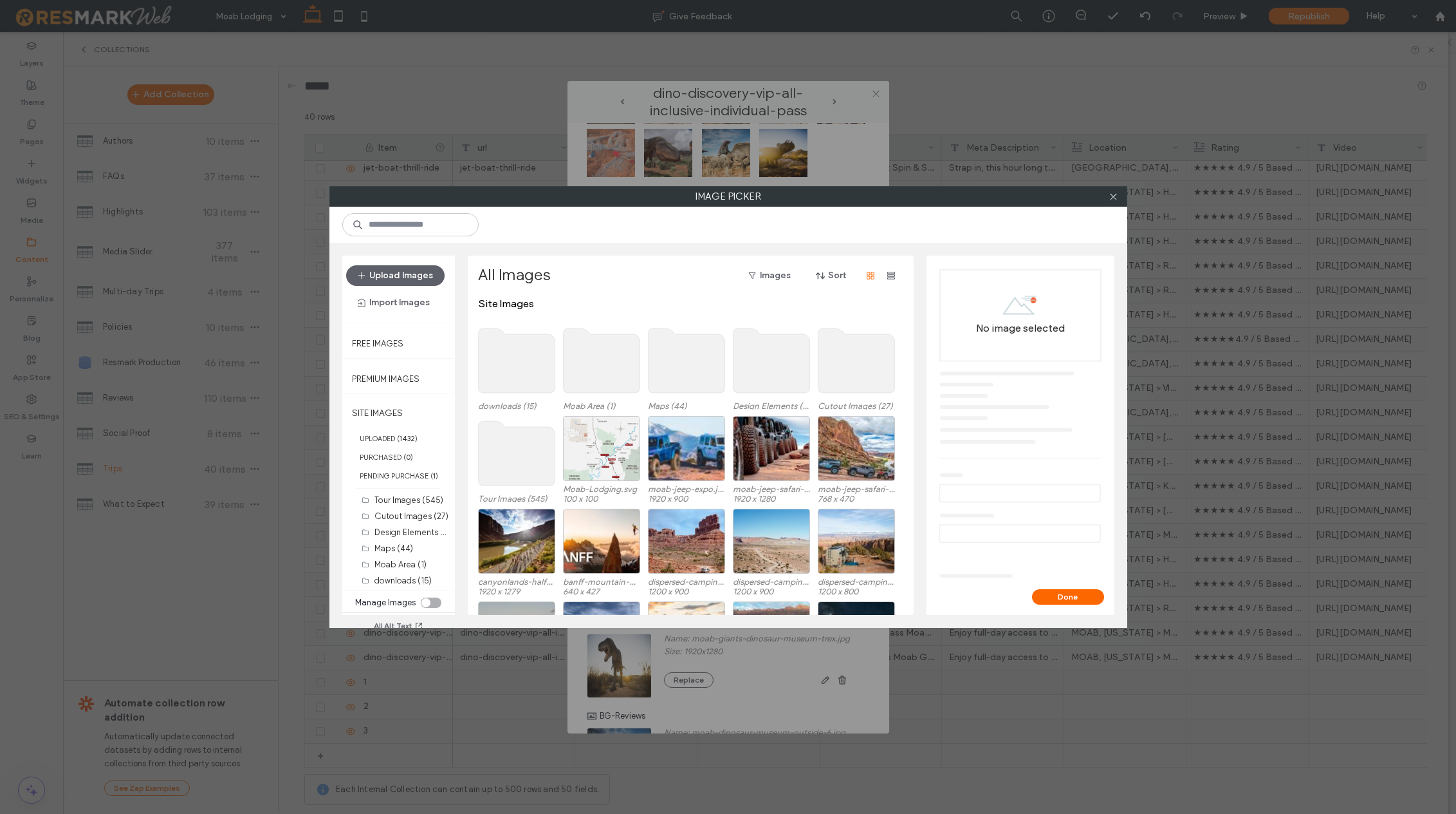
click at [676, 372] on use at bounding box center [686, 361] width 77 height 65
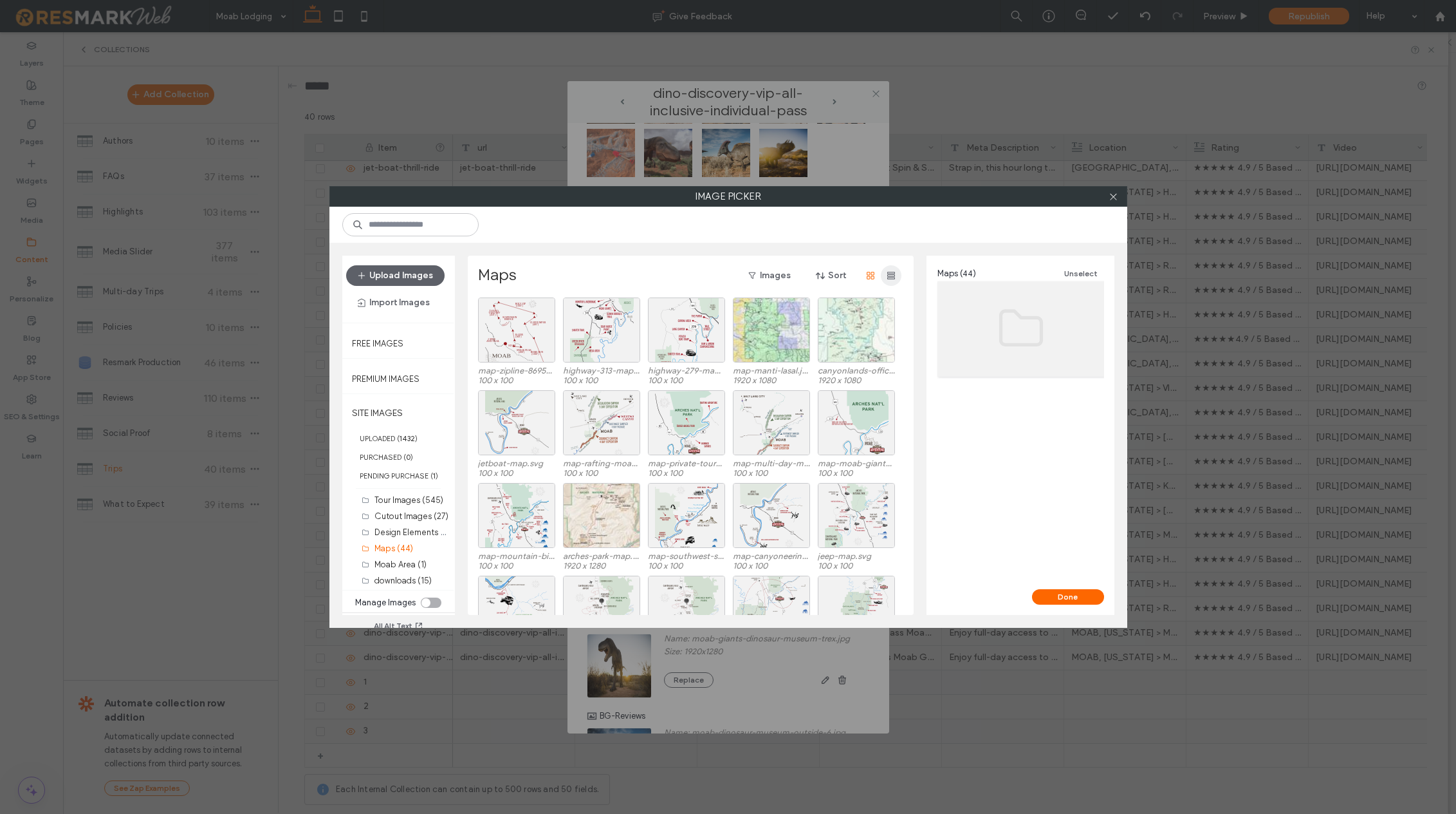
click at [892, 274] on icon "button" at bounding box center [891, 275] width 10 height 10
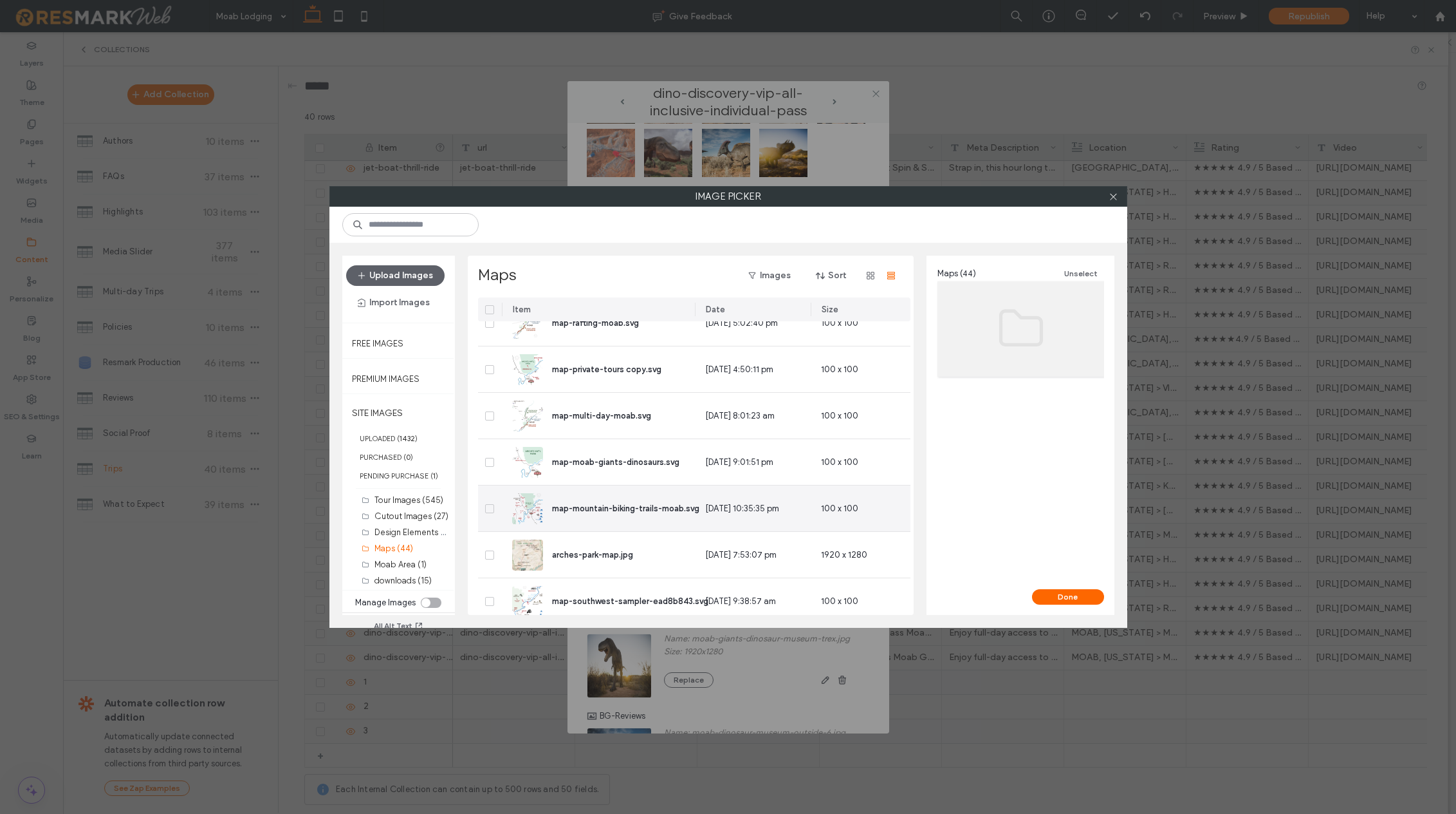
scroll to position [304, 0]
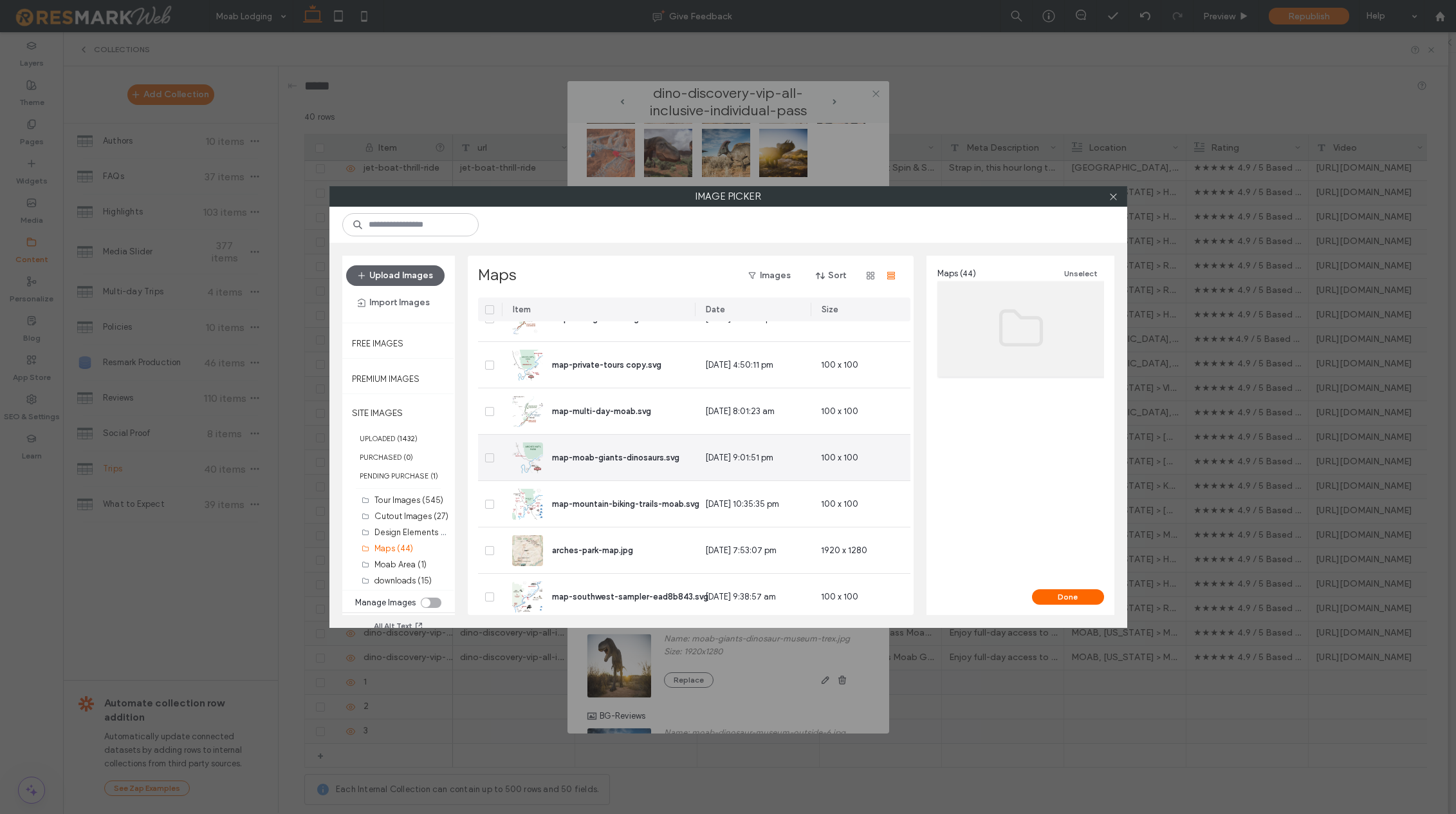
click at [609, 455] on span "map-moab-giants-dinosaurs.svg" at bounding box center [615, 457] width 127 height 10
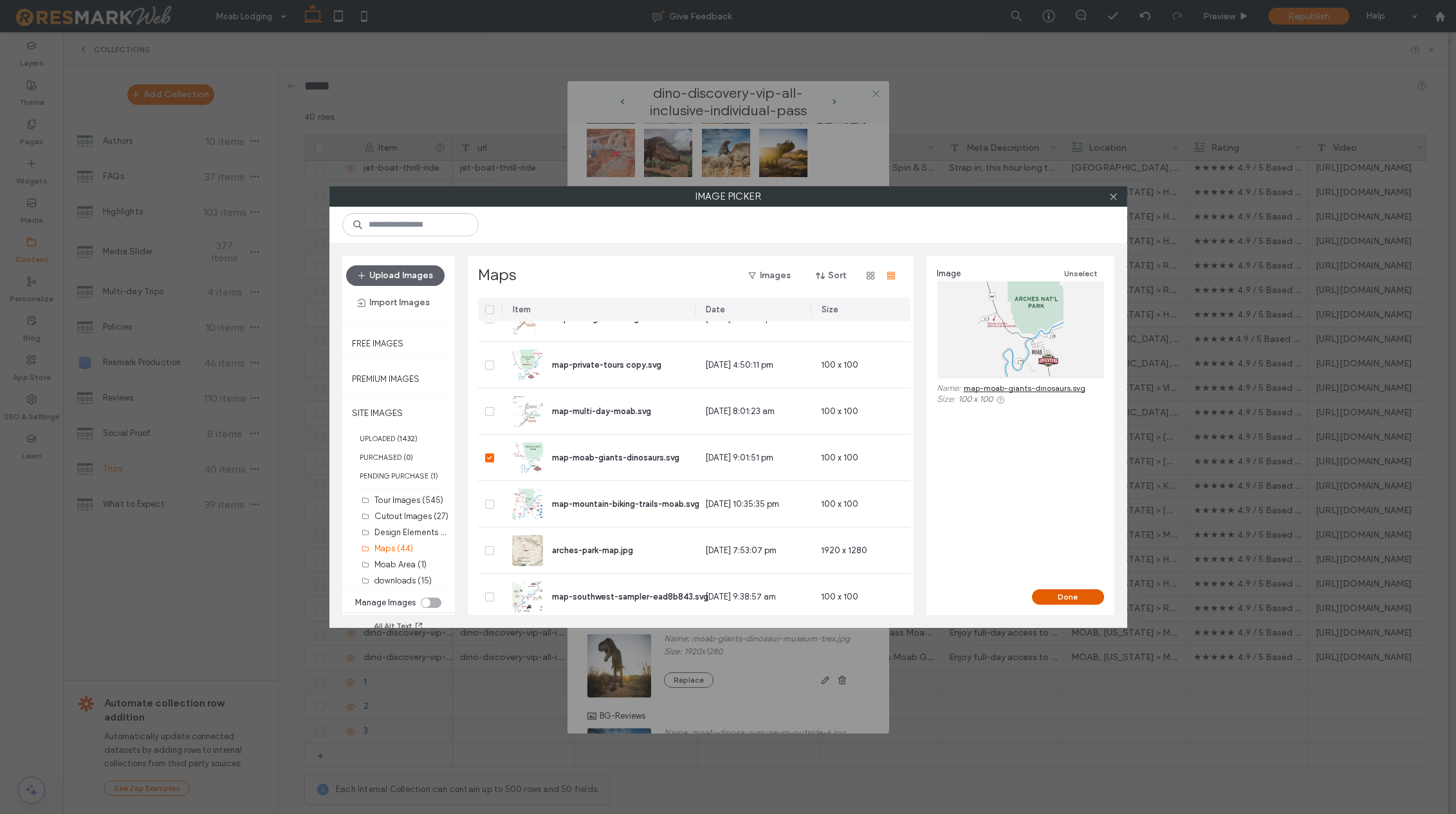
click at [1079, 597] on button "Done" at bounding box center [1068, 597] width 72 height 15
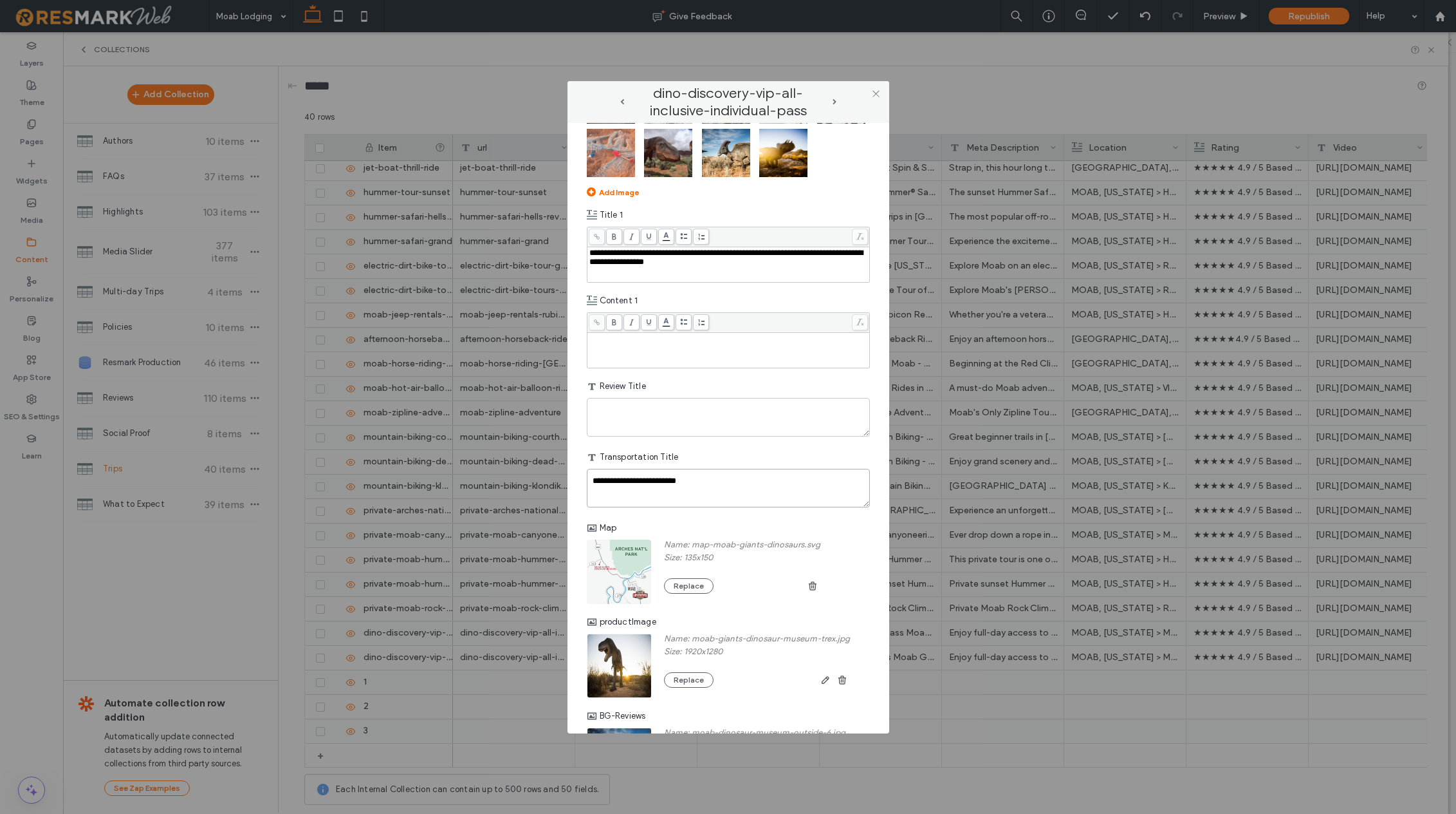
click at [673, 508] on textarea "**********" at bounding box center [728, 488] width 283 height 38
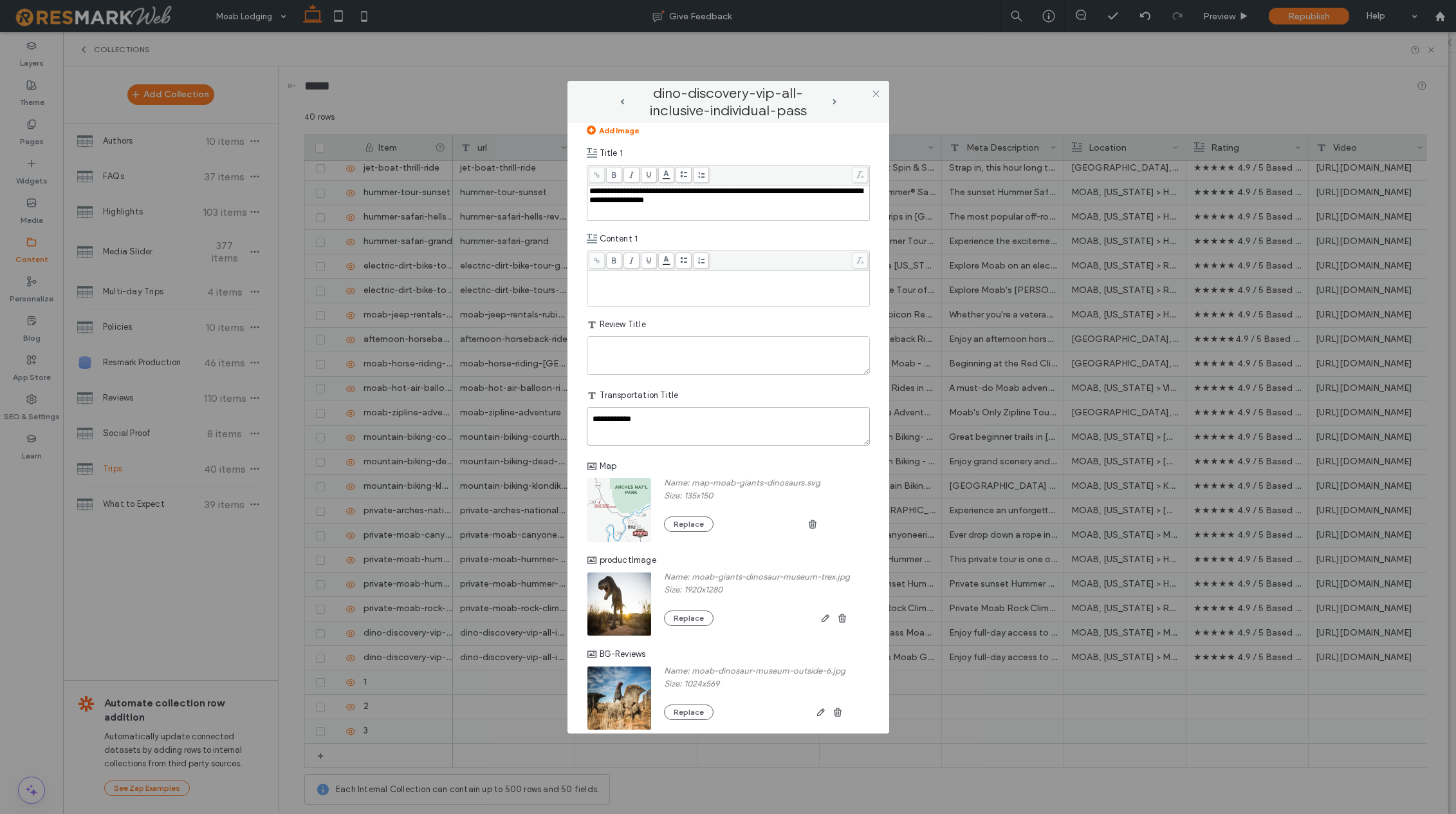
scroll to position [2915, 0]
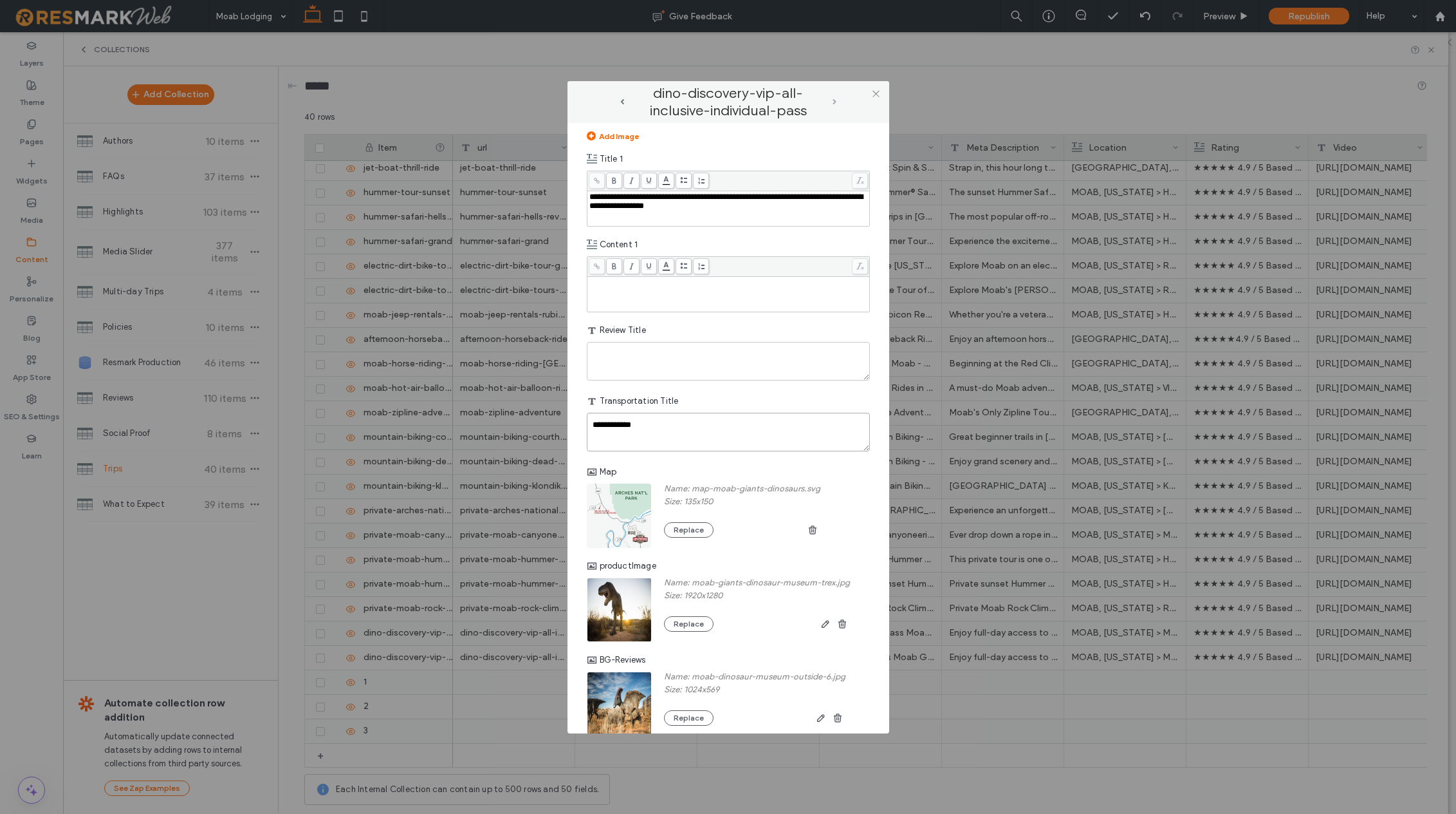
type textarea "**********"
click at [833, 103] on span "next-arrow" at bounding box center [834, 102] width 4 height 6
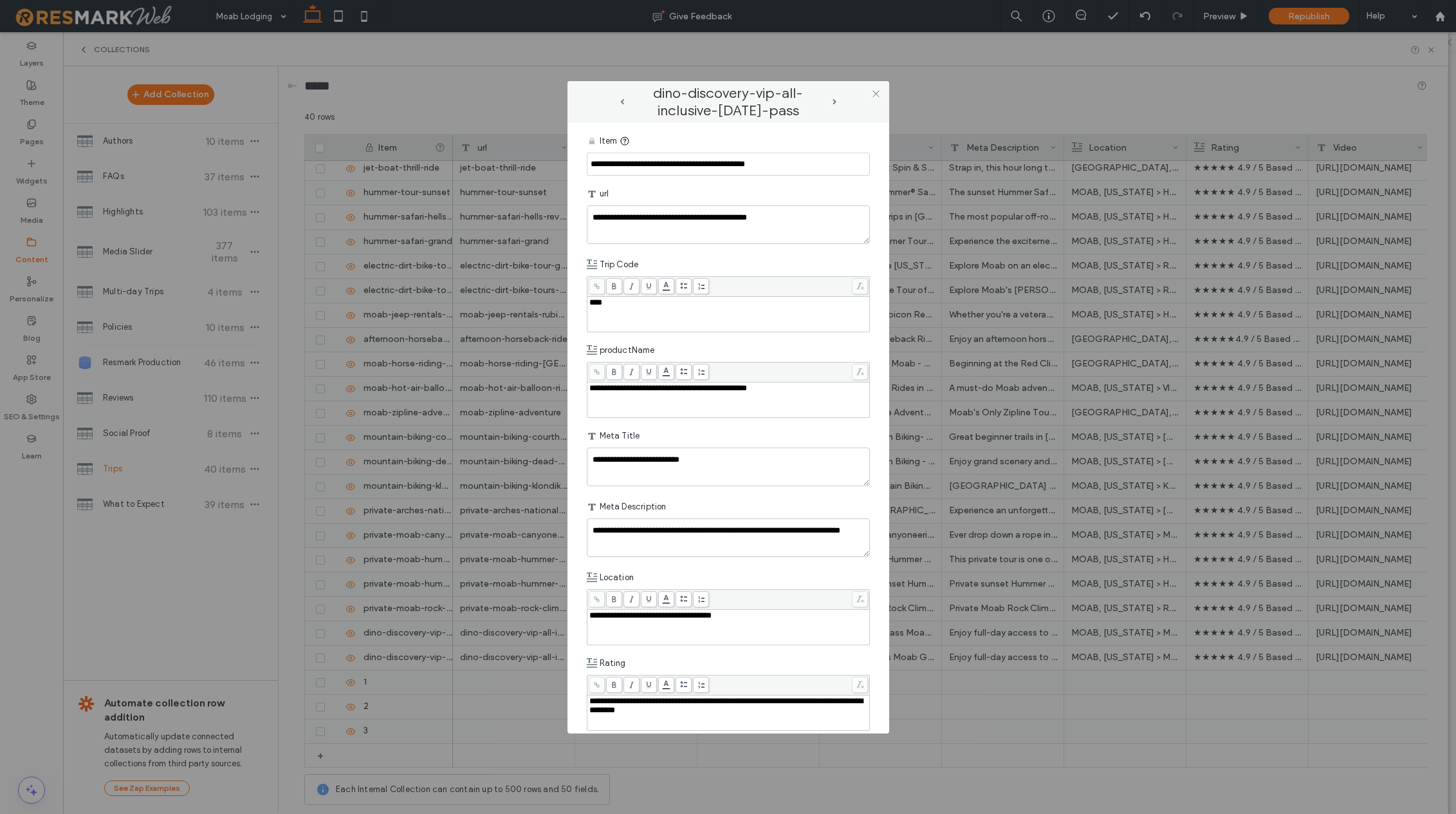
click at [424, 81] on div "**********" at bounding box center [728, 407] width 1456 height 814
